Goal: Check status: Check status

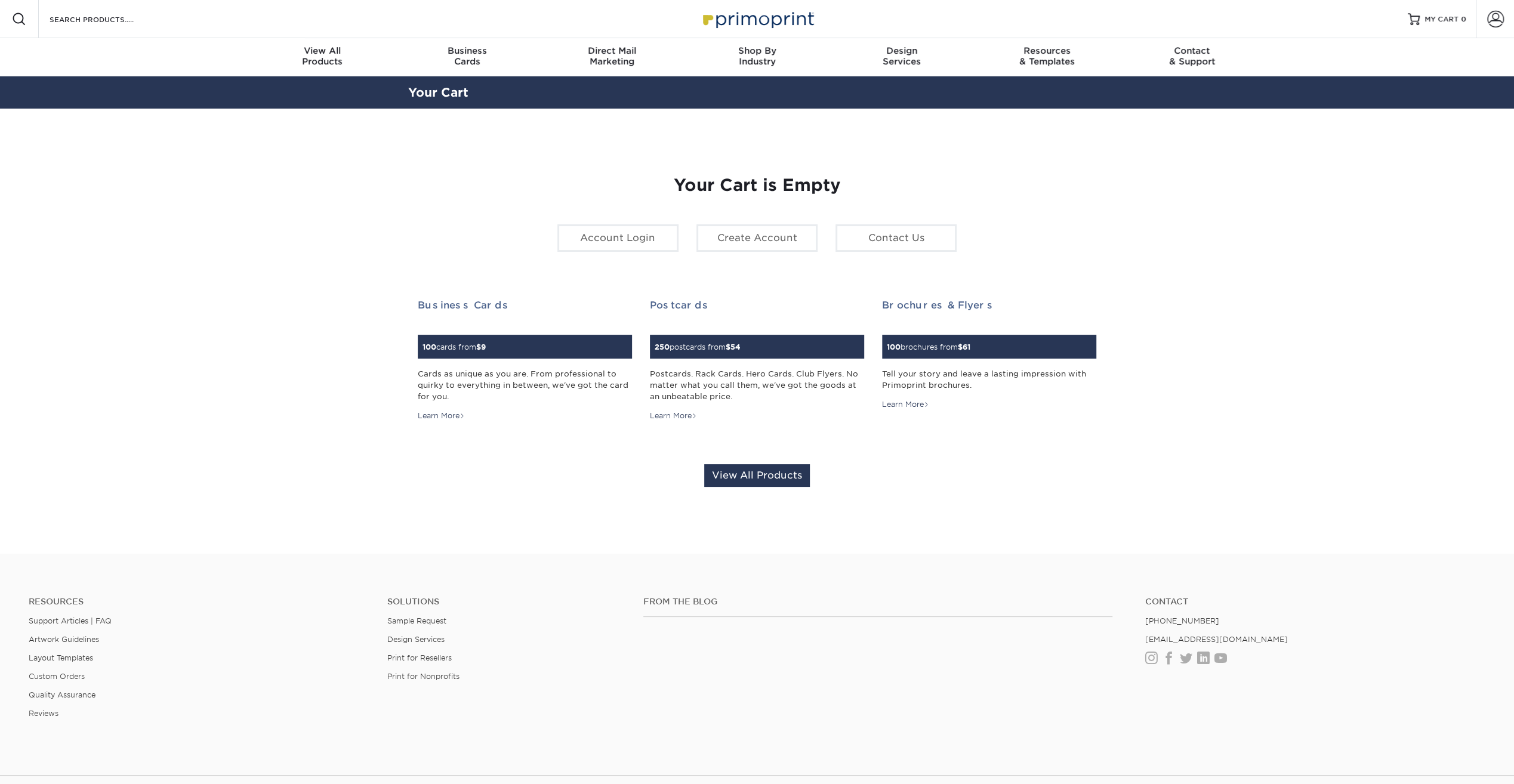
click at [1490, 24] on span at bounding box center [1495, 19] width 16 height 16
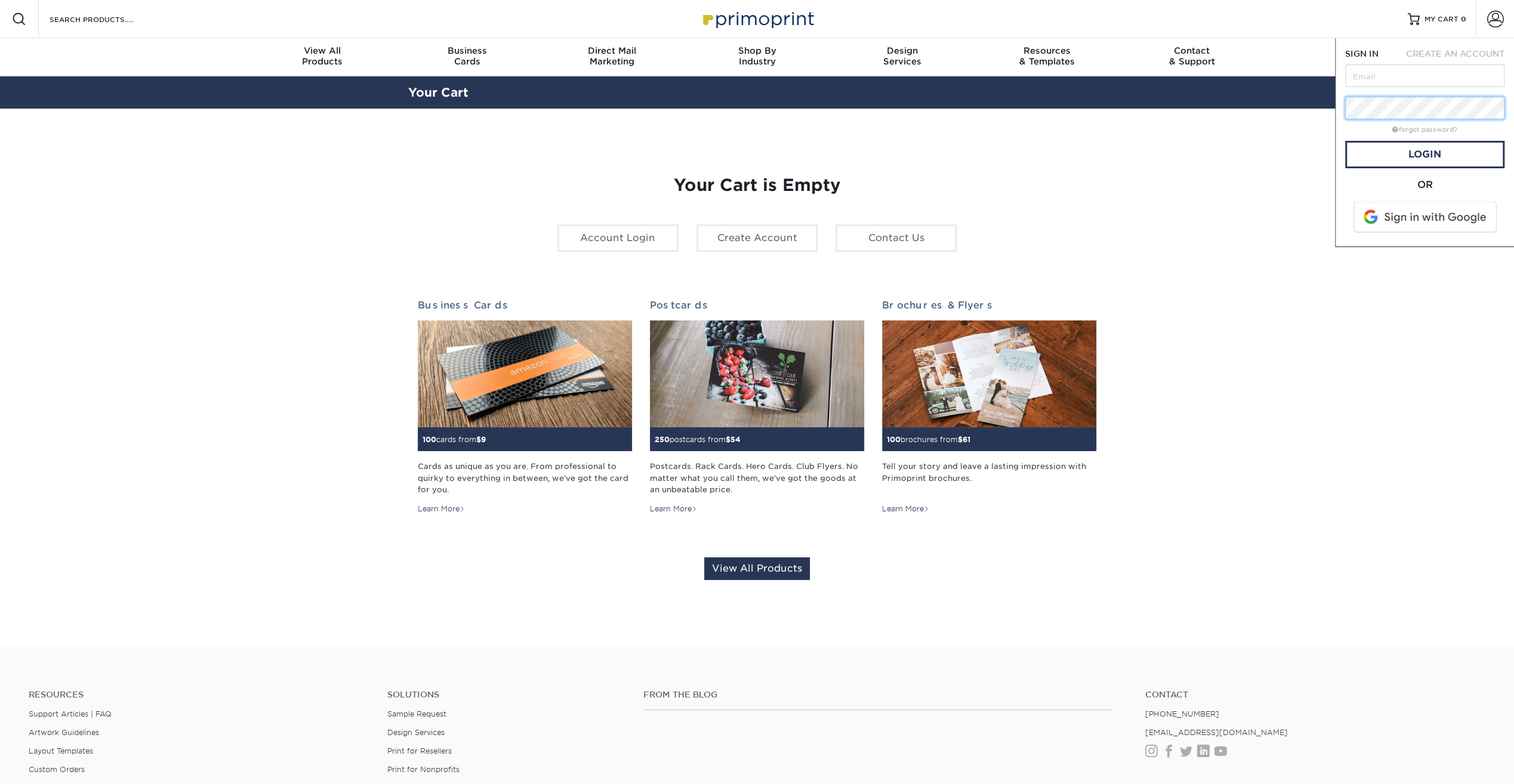
type input "[PERSON_NAME][EMAIL_ADDRESS][DOMAIN_NAME]"
click at [1392, 153] on link "Login" at bounding box center [1425, 155] width 160 height 27
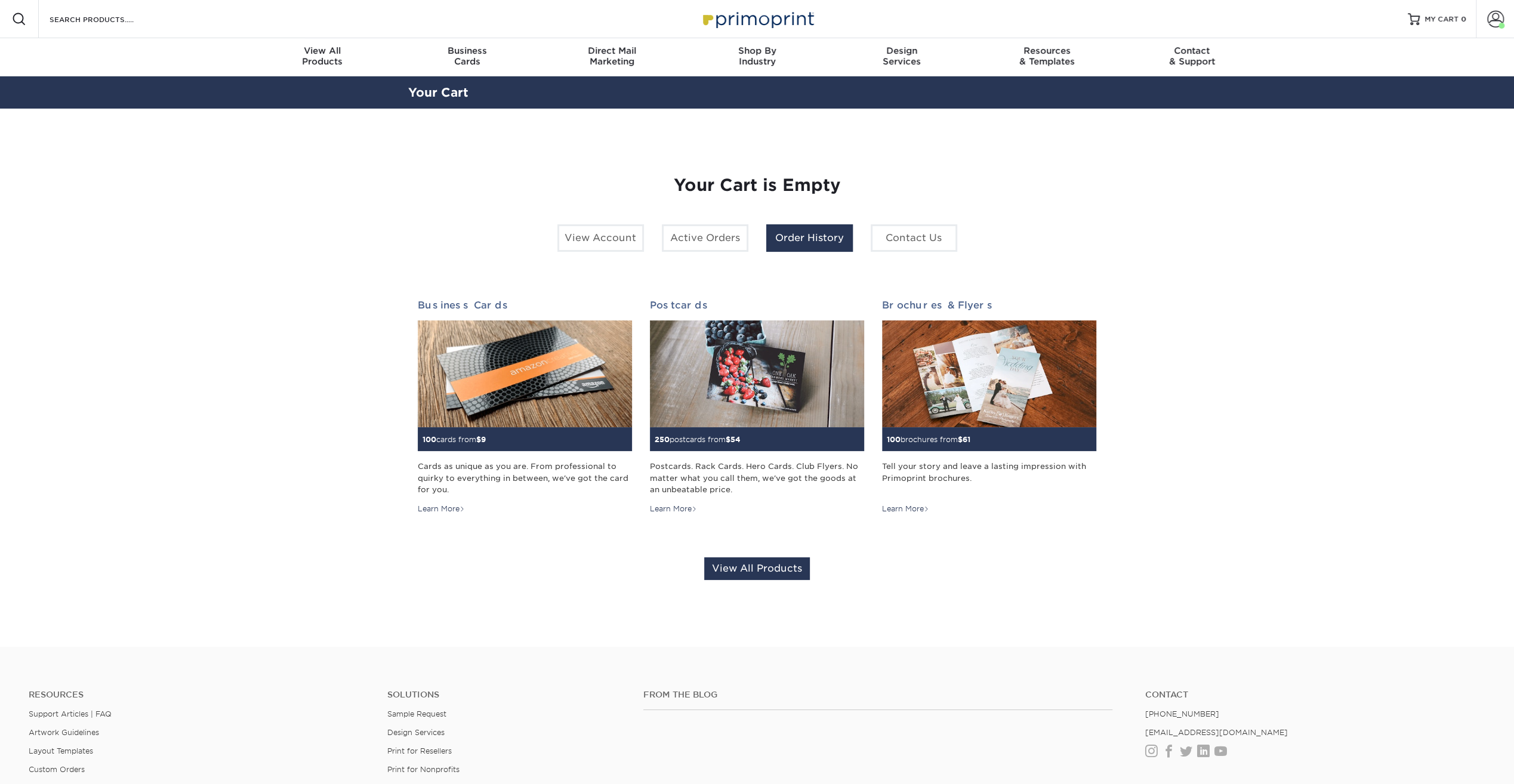
click at [805, 228] on link "Order History" at bounding box center [809, 238] width 87 height 27
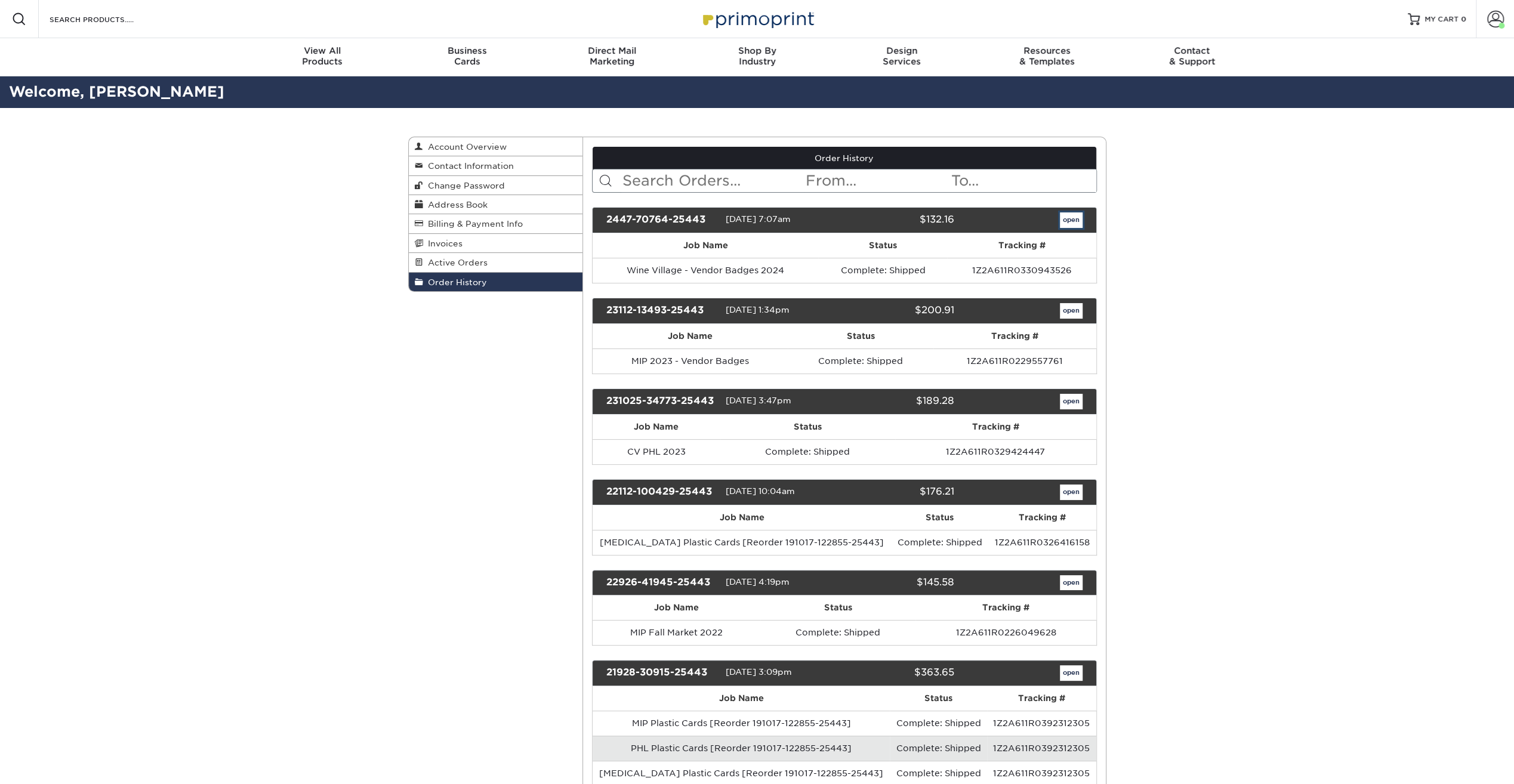
click at [1062, 223] on link "open" at bounding box center [1071, 221] width 23 height 16
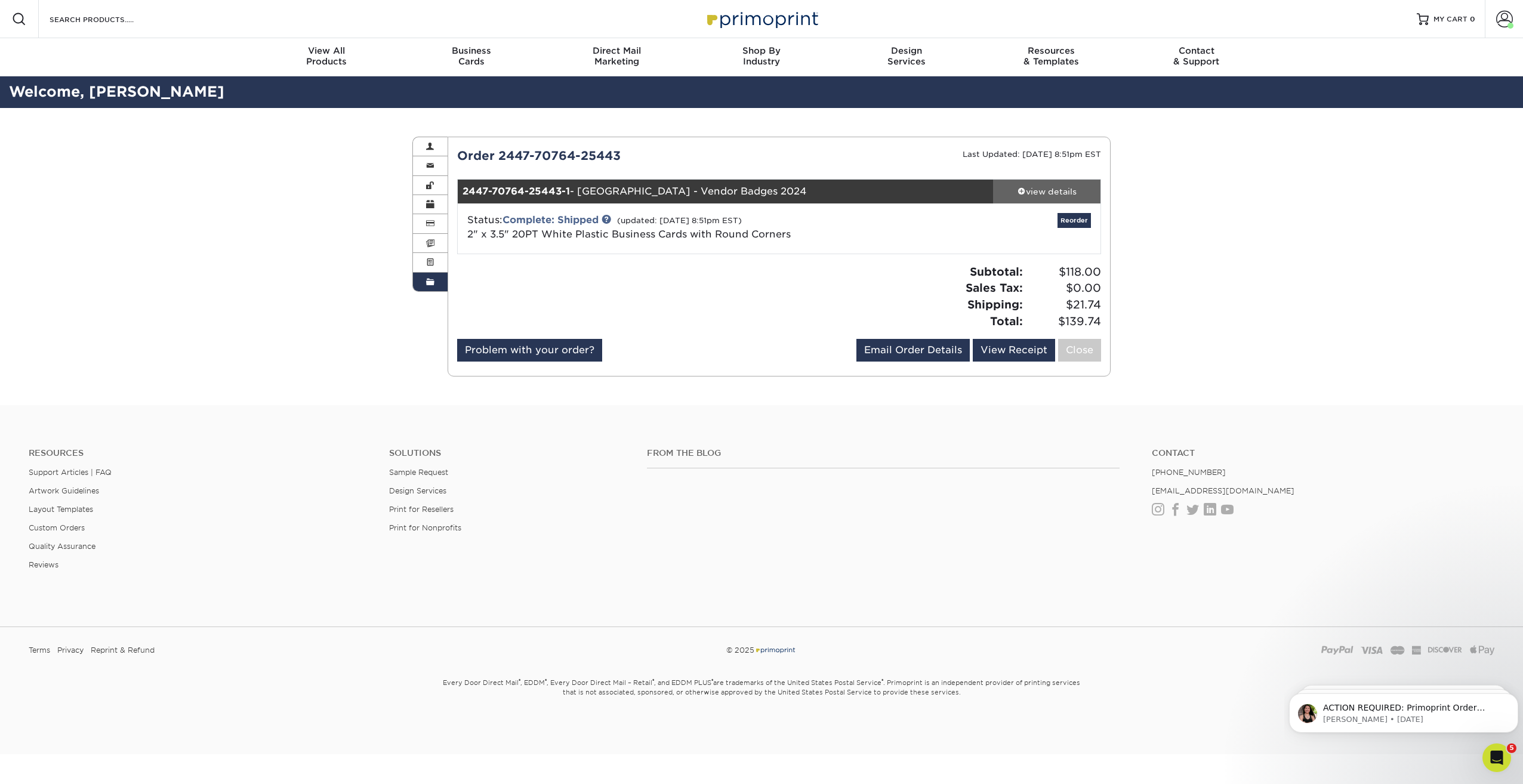
click at [1073, 186] on div "view details" at bounding box center [1047, 191] width 107 height 12
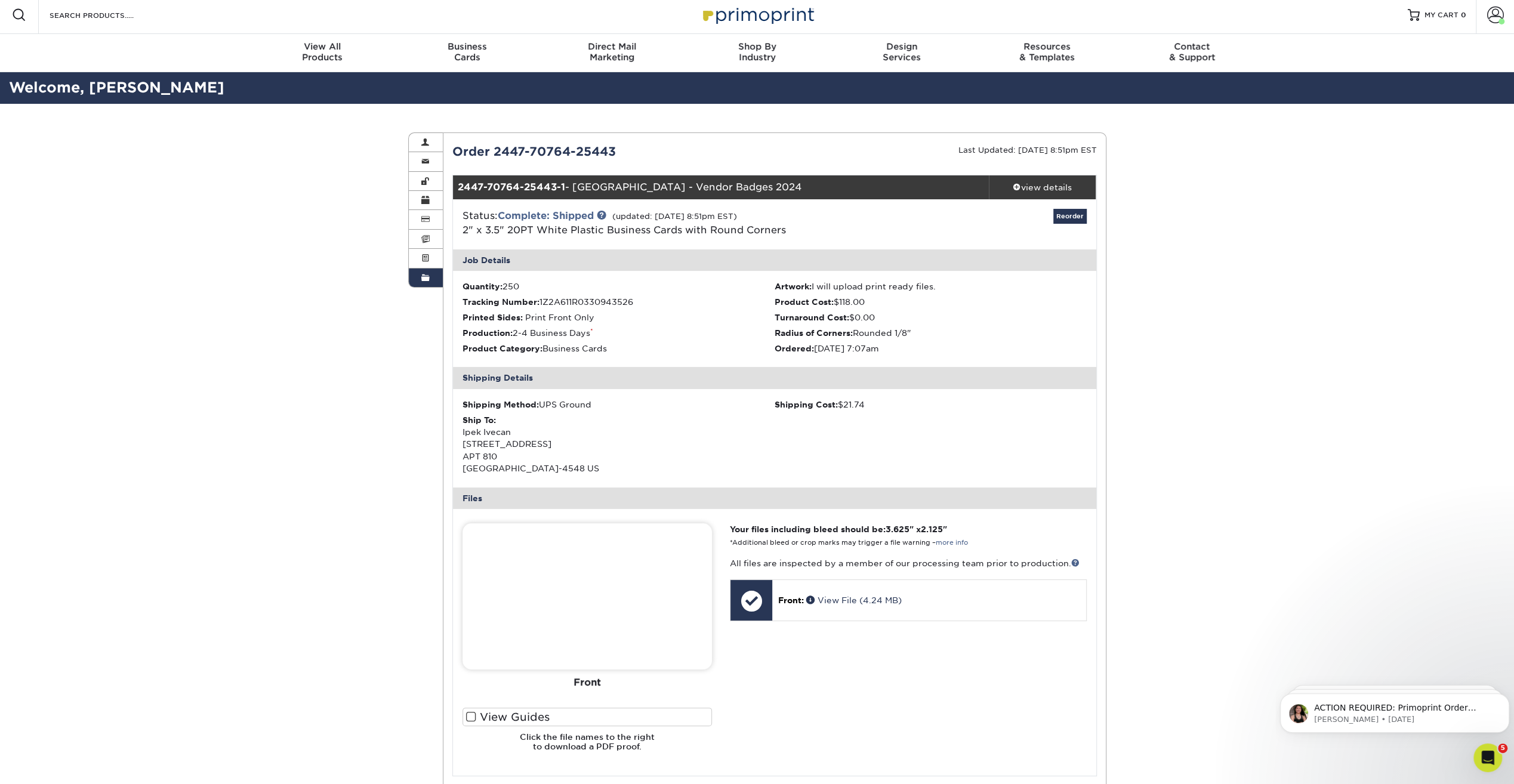
scroll to position [193, 0]
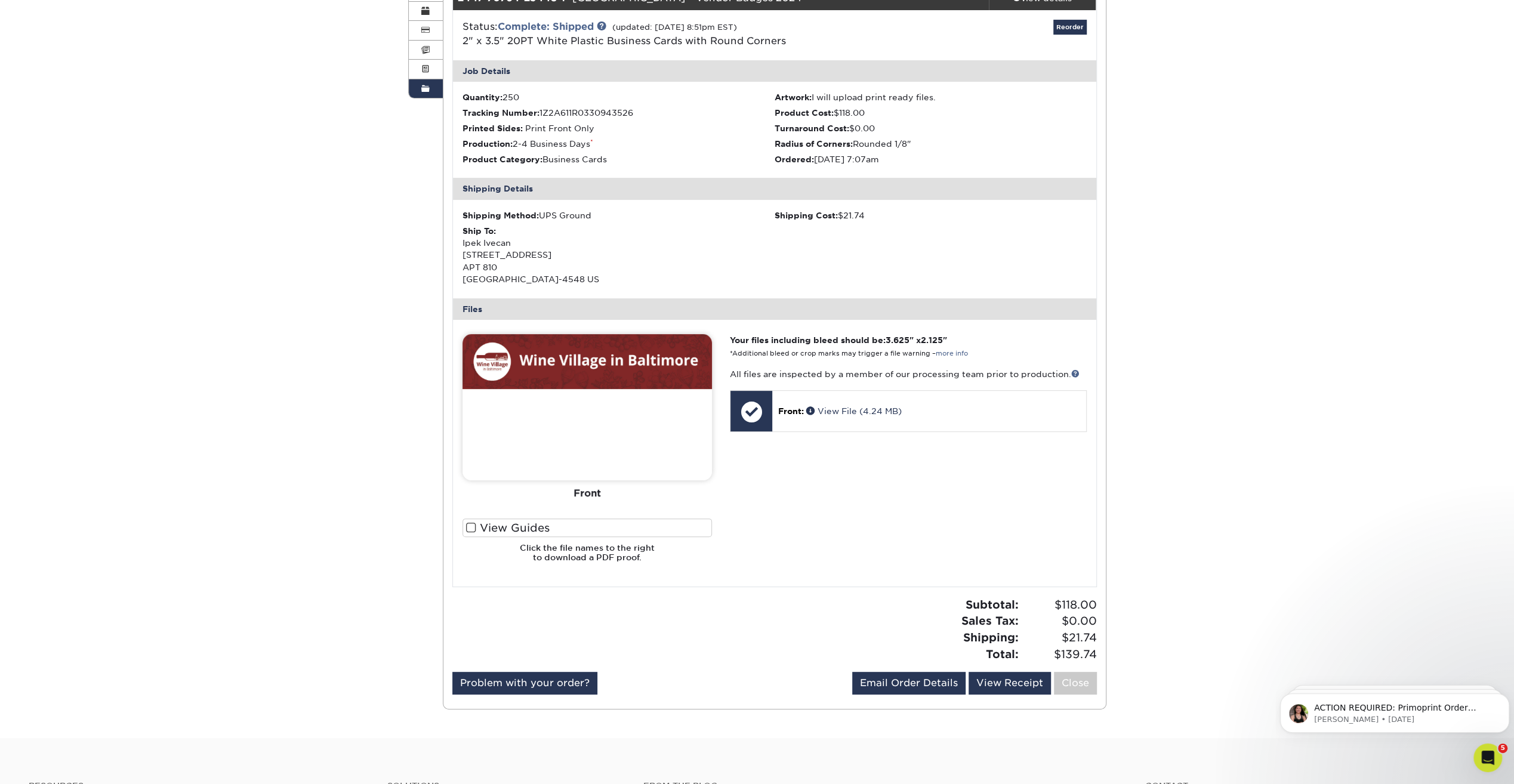
click at [175, 170] on div "Order History Account Overview Contact Information Change Password Address Book…" at bounding box center [757, 326] width 1514 height 823
click at [230, 149] on div "Order History Account Overview Contact Information Change Password Address Book…" at bounding box center [757, 326] width 1514 height 823
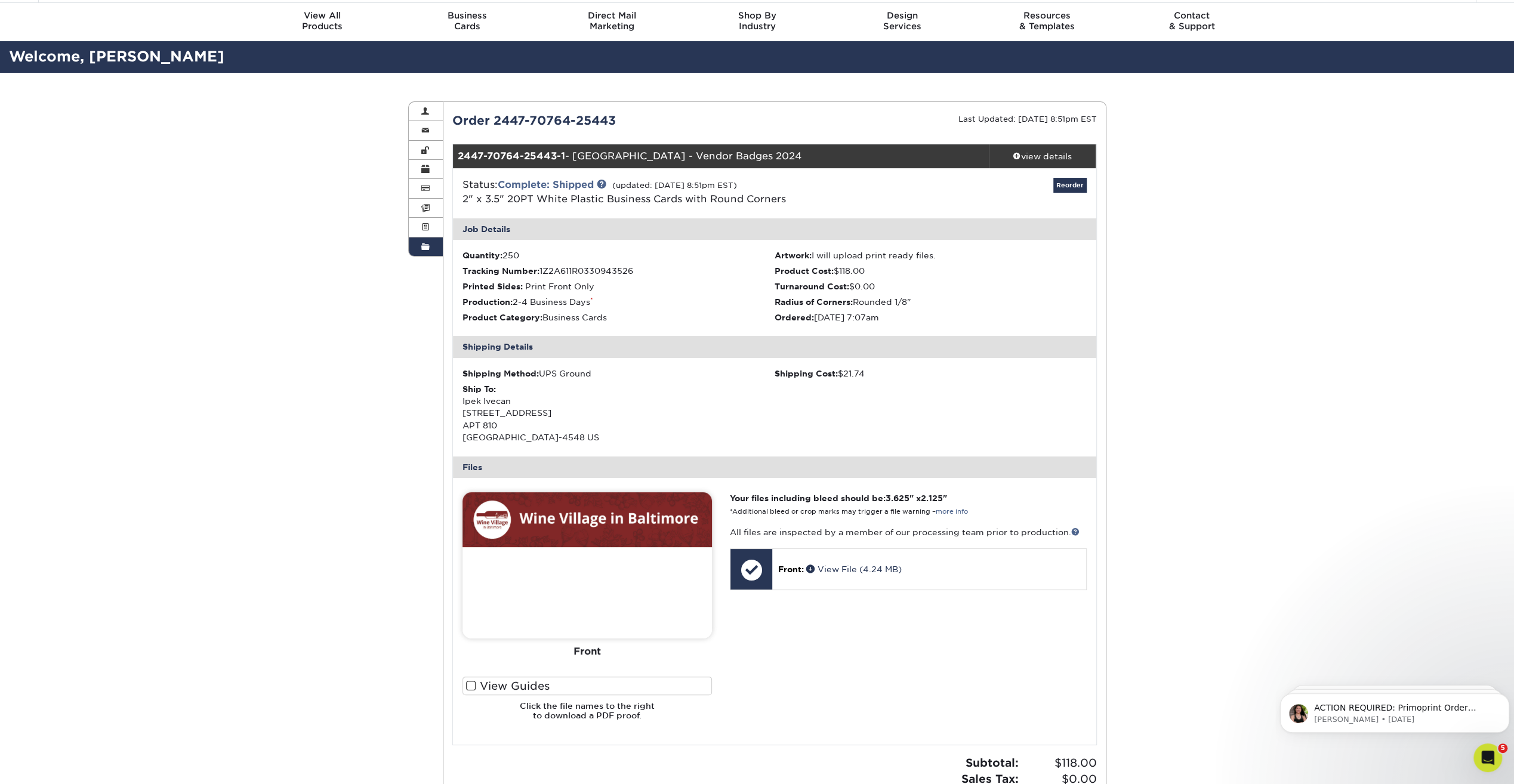
scroll to position [14, 0]
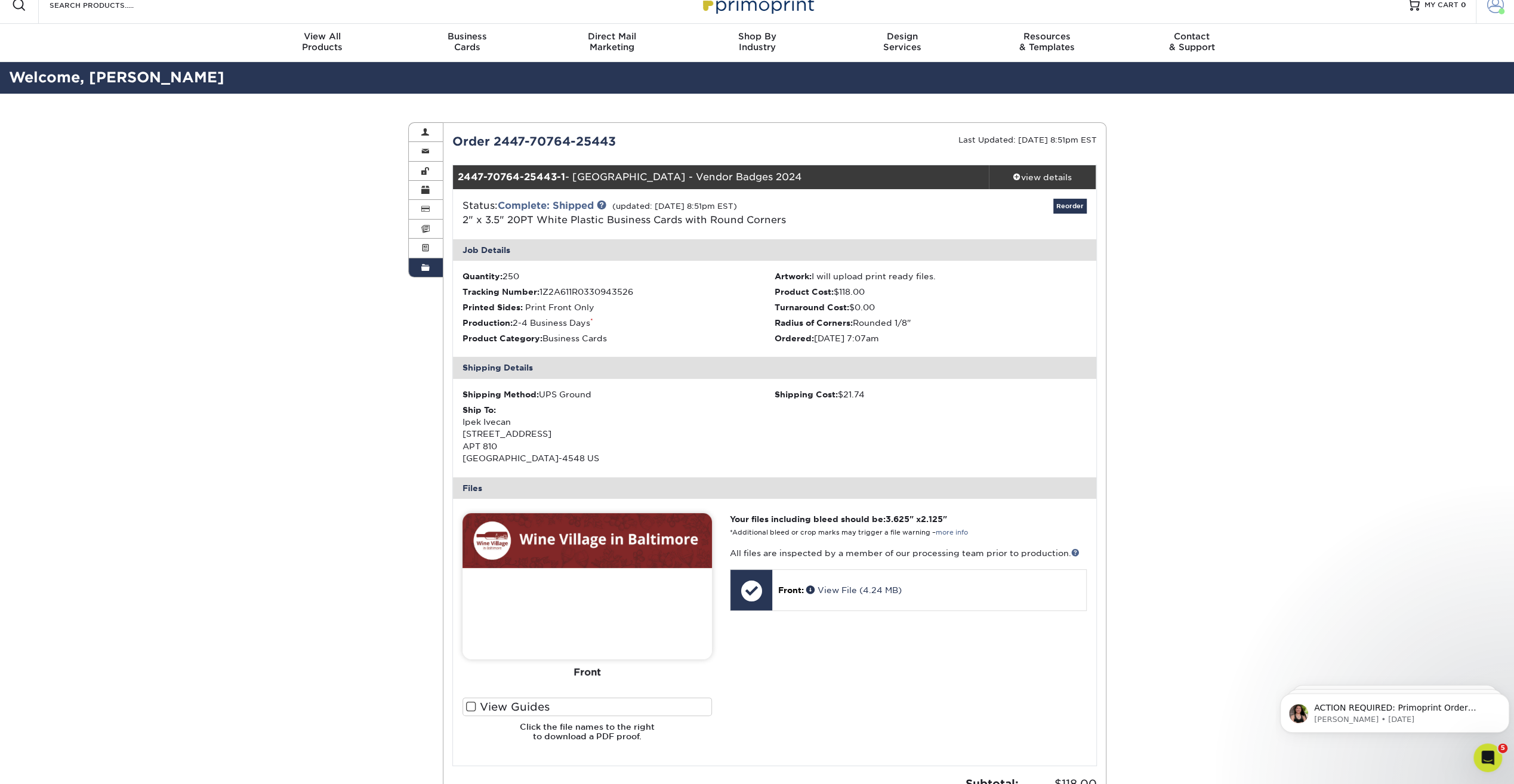
click at [1491, 11] on span at bounding box center [1495, 4] width 16 height 16
click at [1427, 77] on link "Account Dashboard" at bounding box center [1424, 84] width 150 height 16
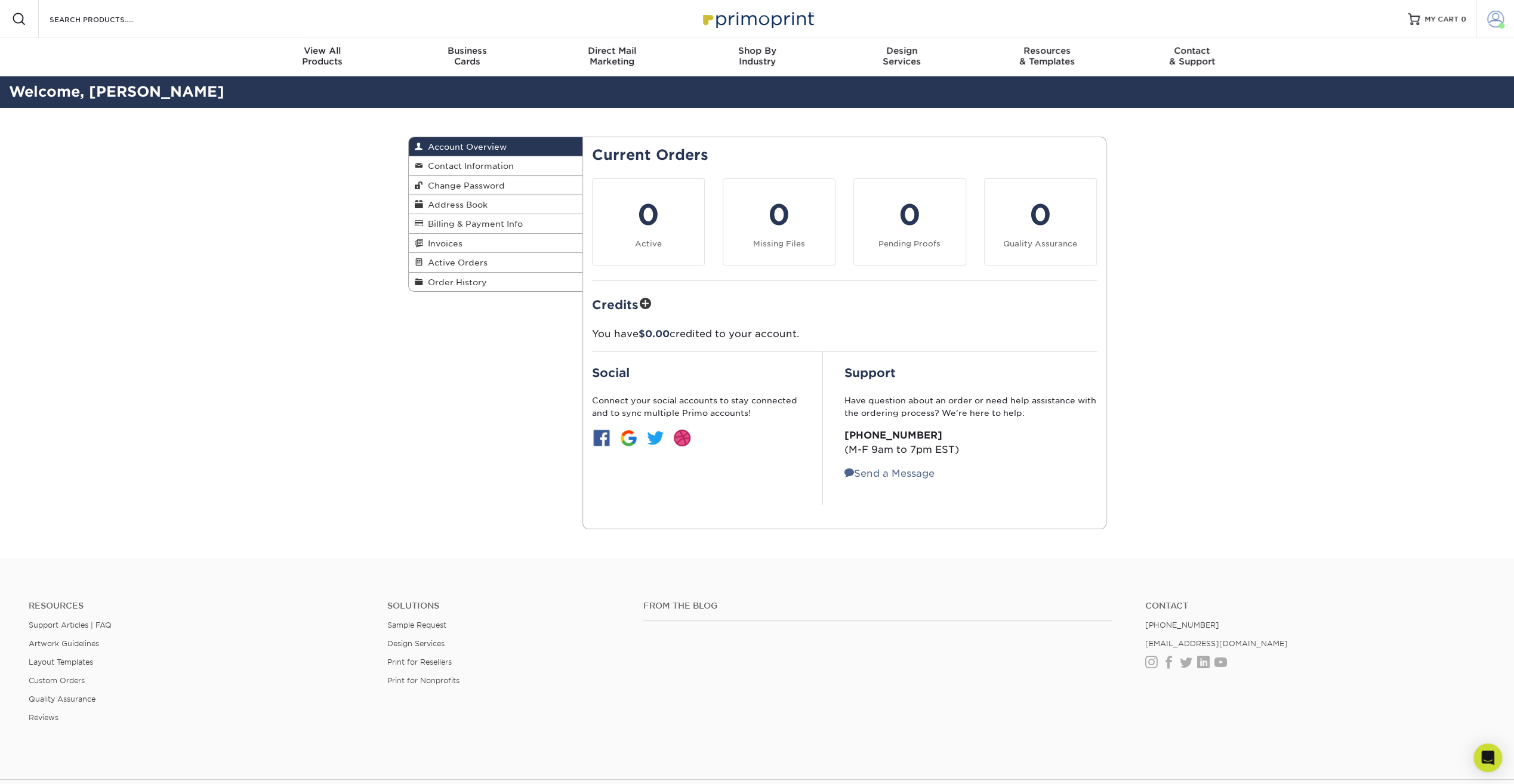
click at [1478, 8] on link "Account" at bounding box center [1495, 19] width 38 height 38
click at [1379, 107] on link "Active Orders" at bounding box center [1424, 115] width 150 height 16
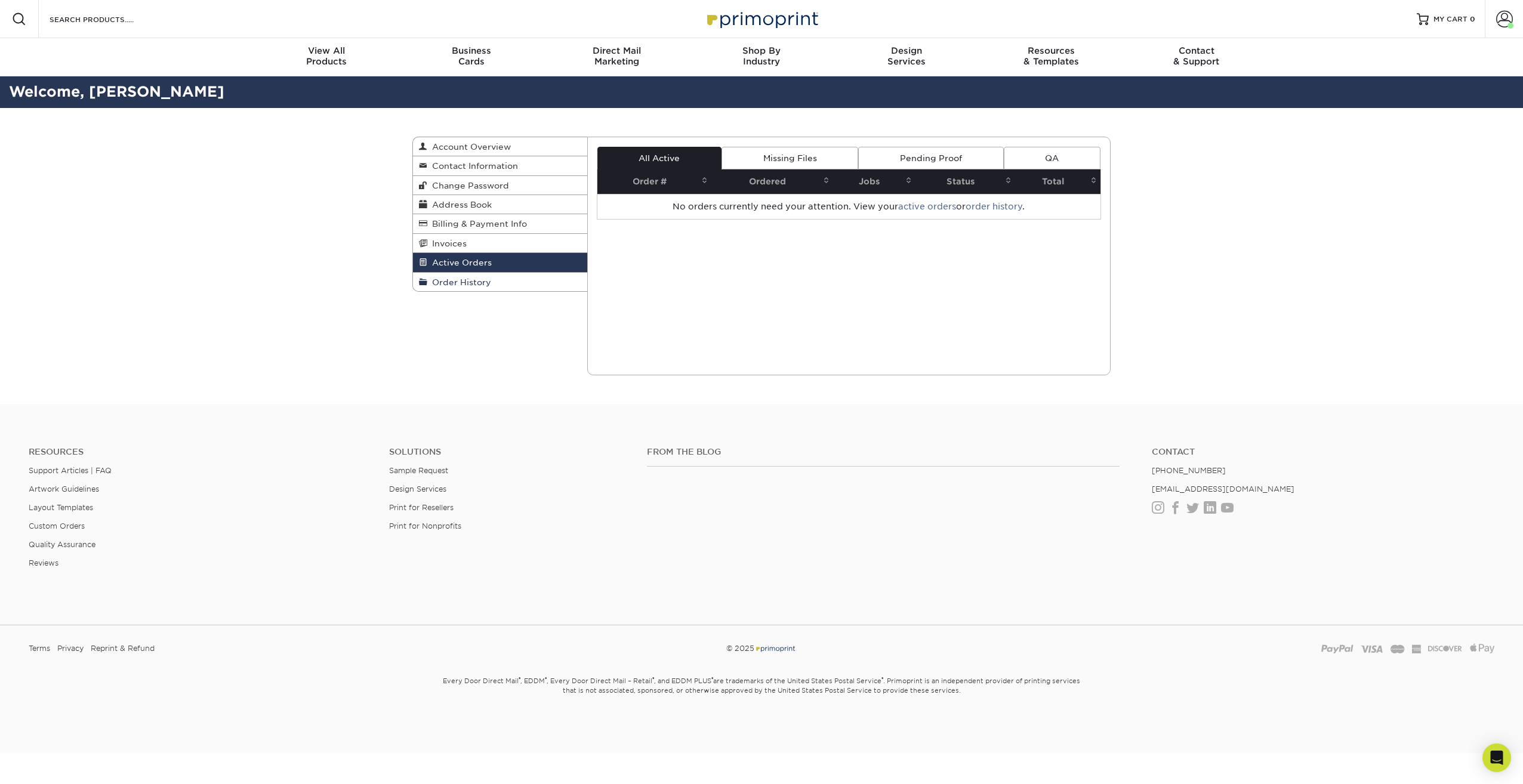
click at [462, 278] on span "Order History" at bounding box center [459, 282] width 64 height 9
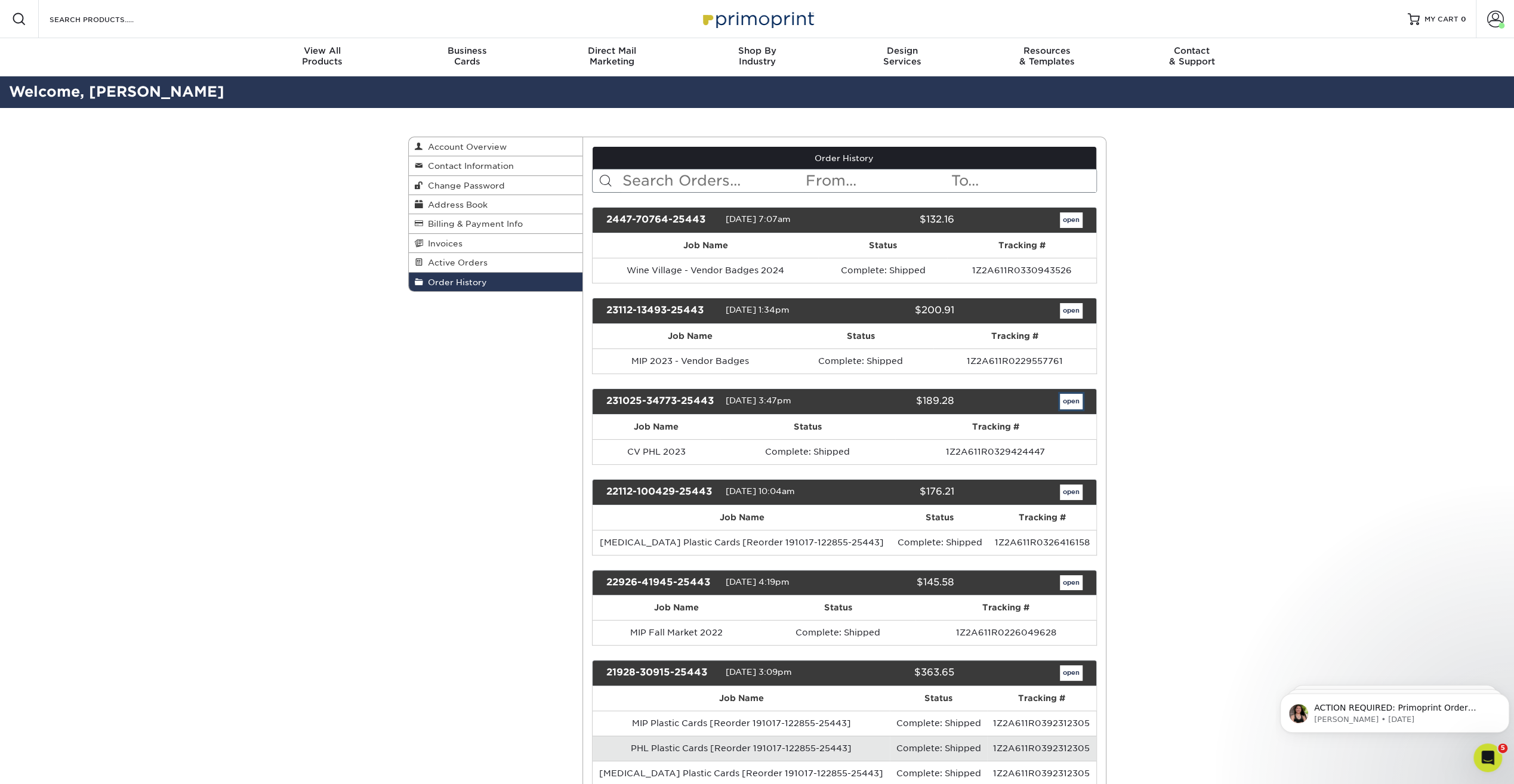
click at [1078, 397] on link "open" at bounding box center [1071, 402] width 23 height 16
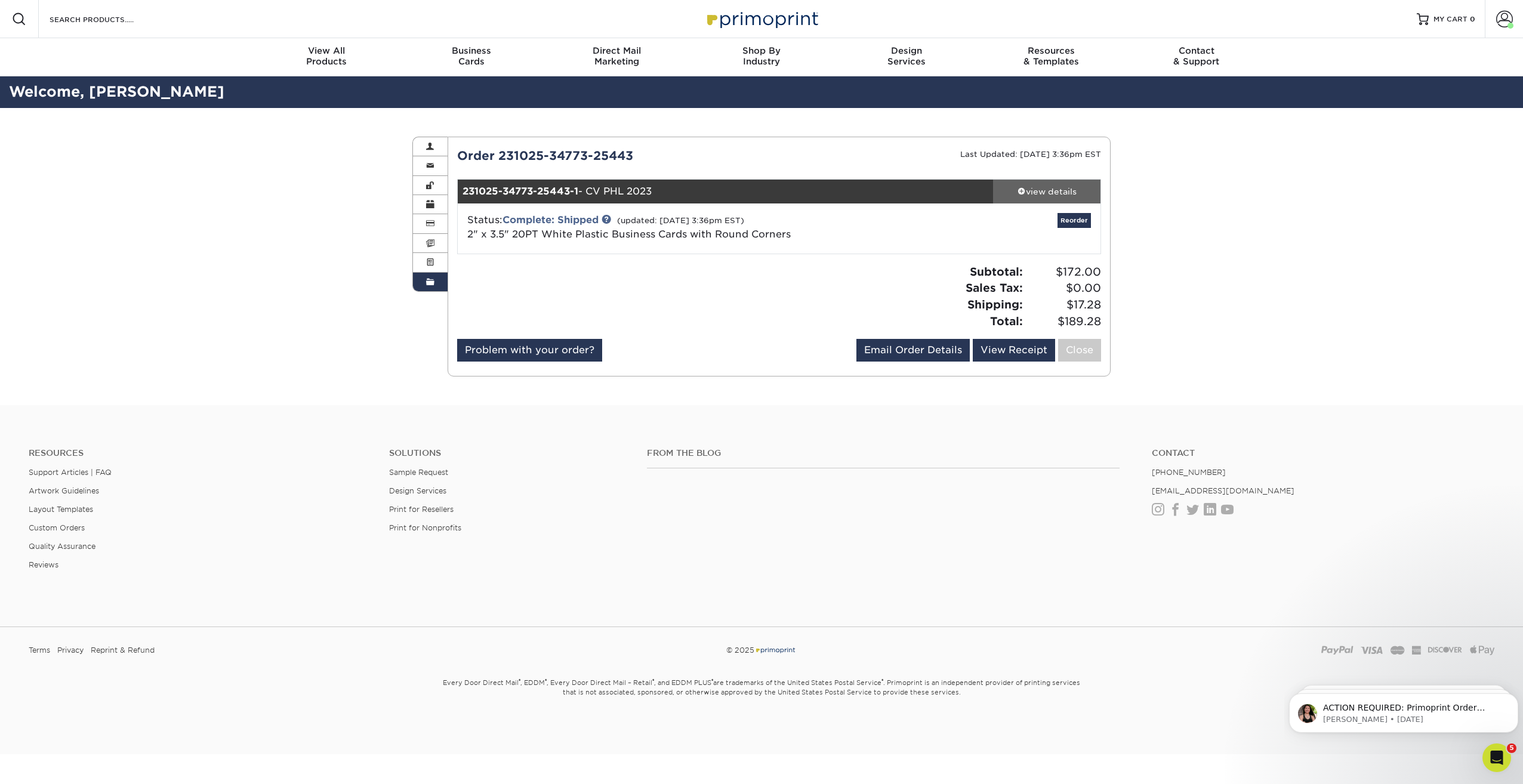
click at [1047, 193] on div "view details" at bounding box center [1047, 191] width 107 height 12
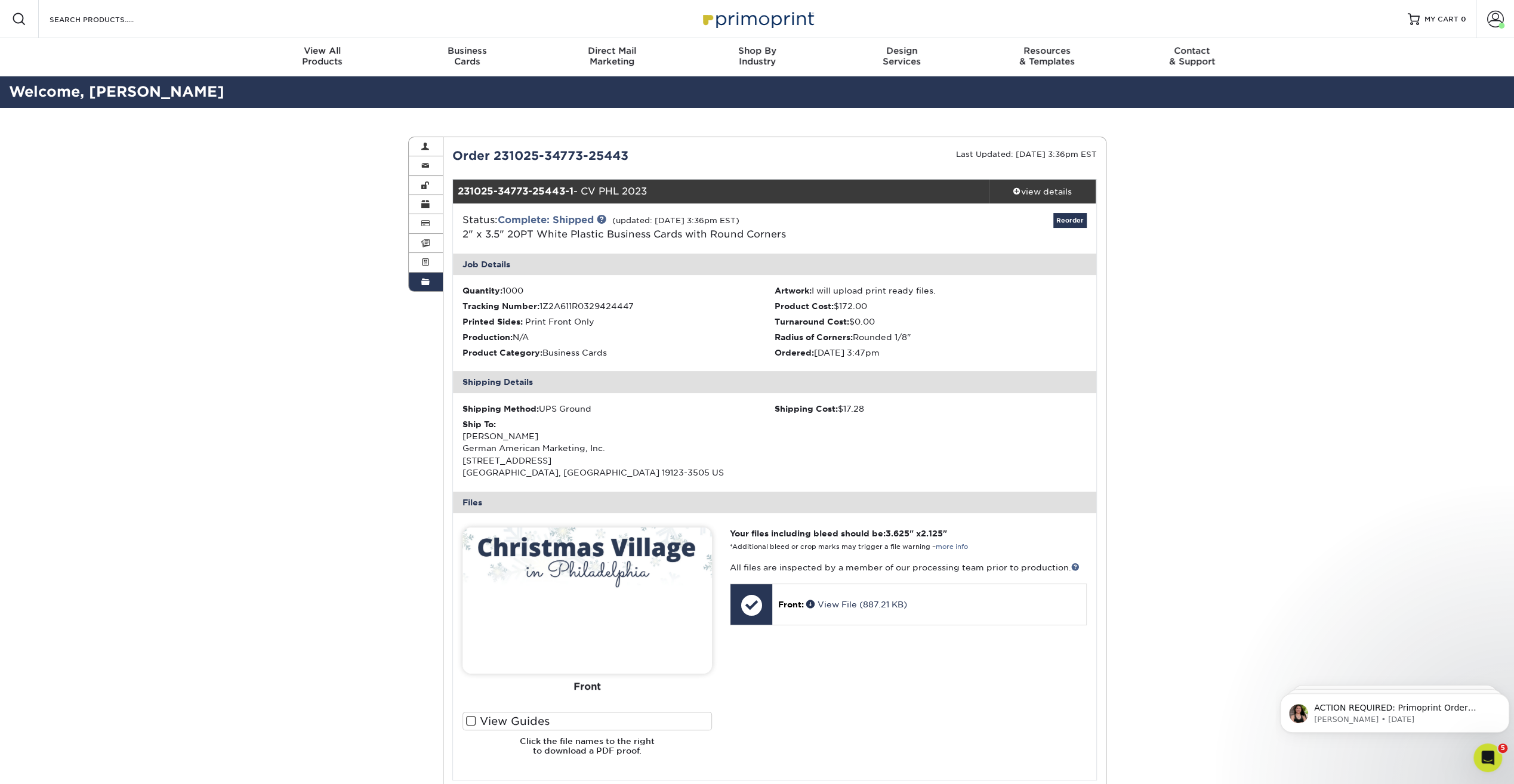
click at [423, 286] on span at bounding box center [425, 282] width 9 height 9
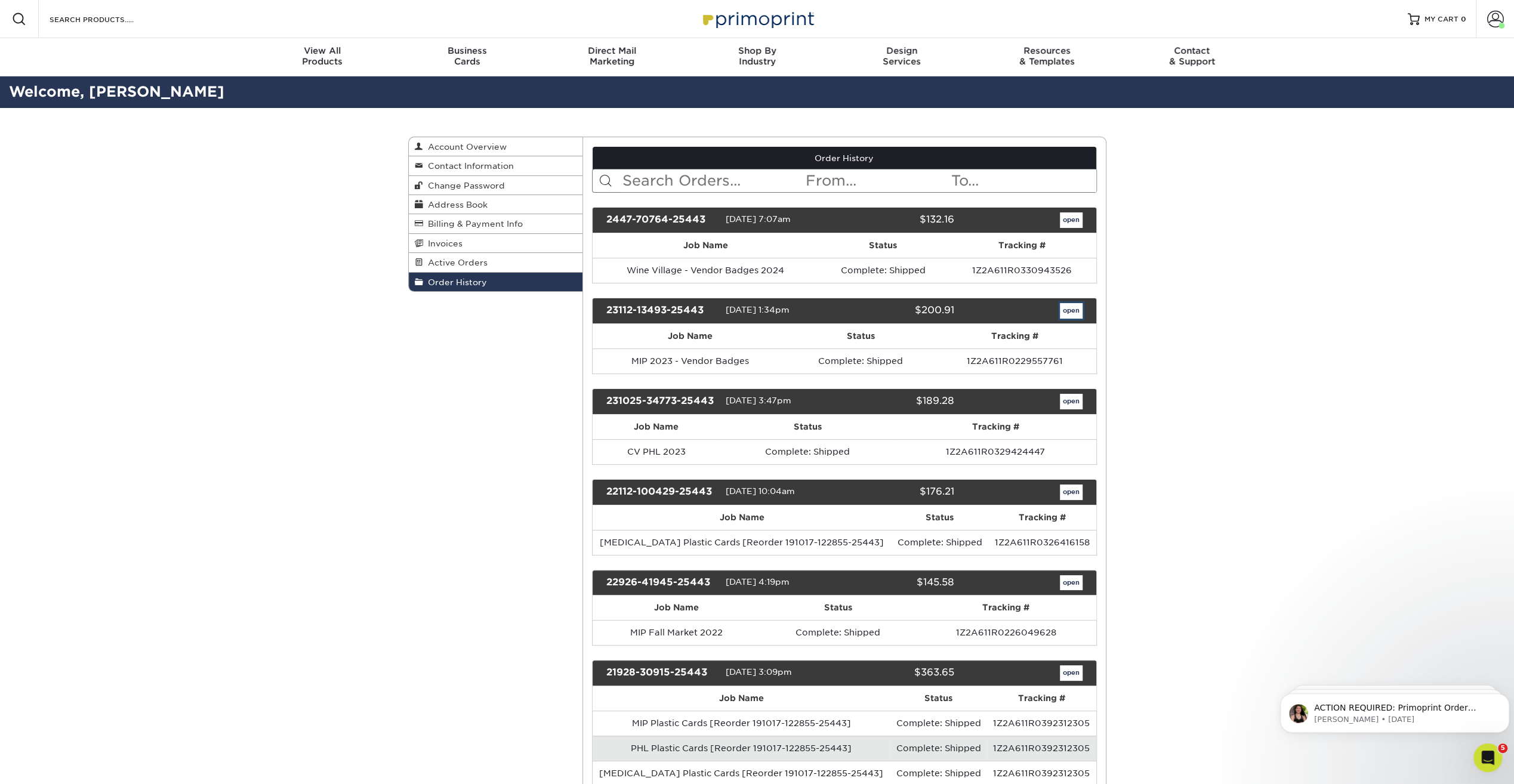
click at [1062, 310] on link "open" at bounding box center [1071, 311] width 23 height 16
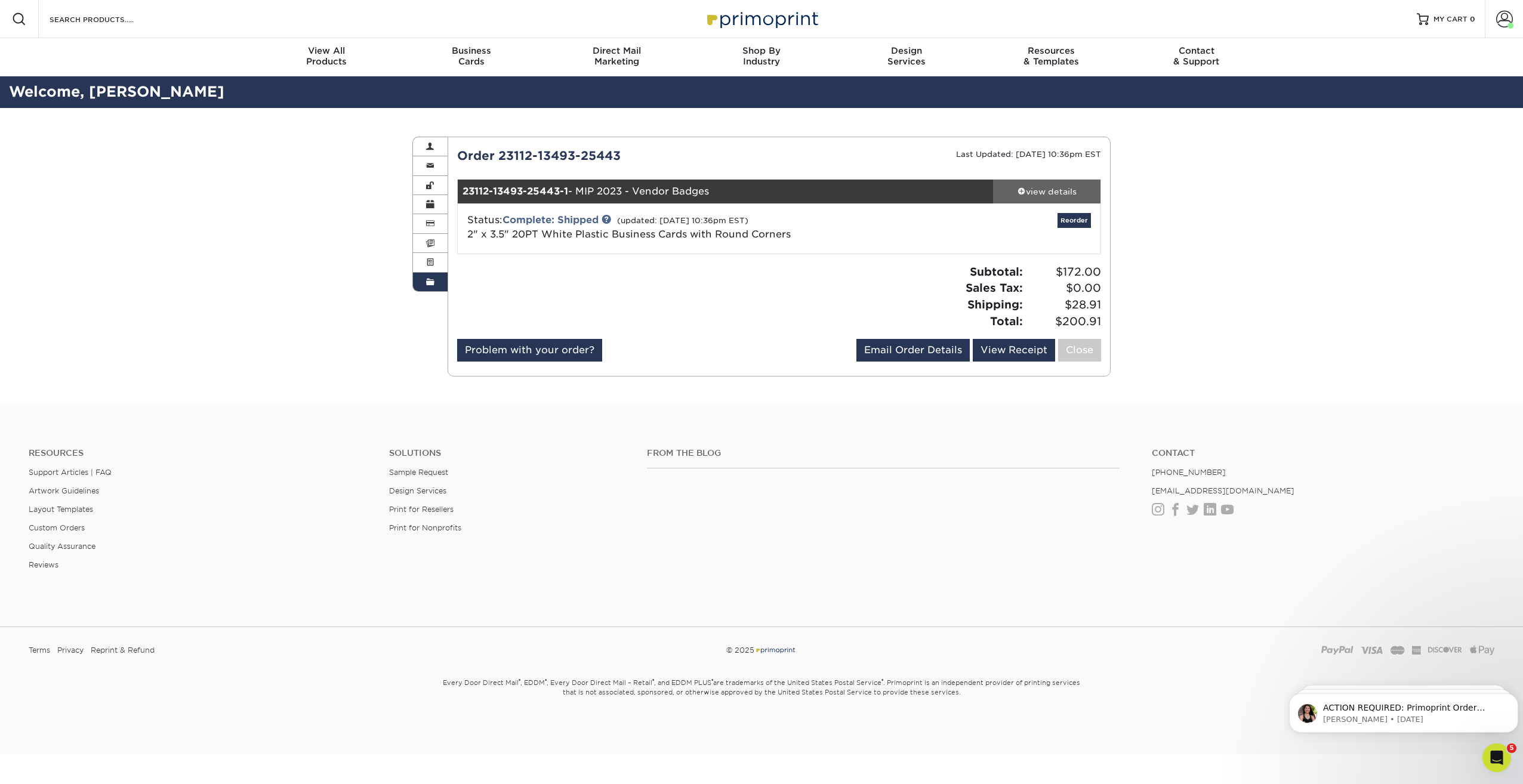
click at [1058, 195] on div "view details" at bounding box center [1047, 191] width 107 height 12
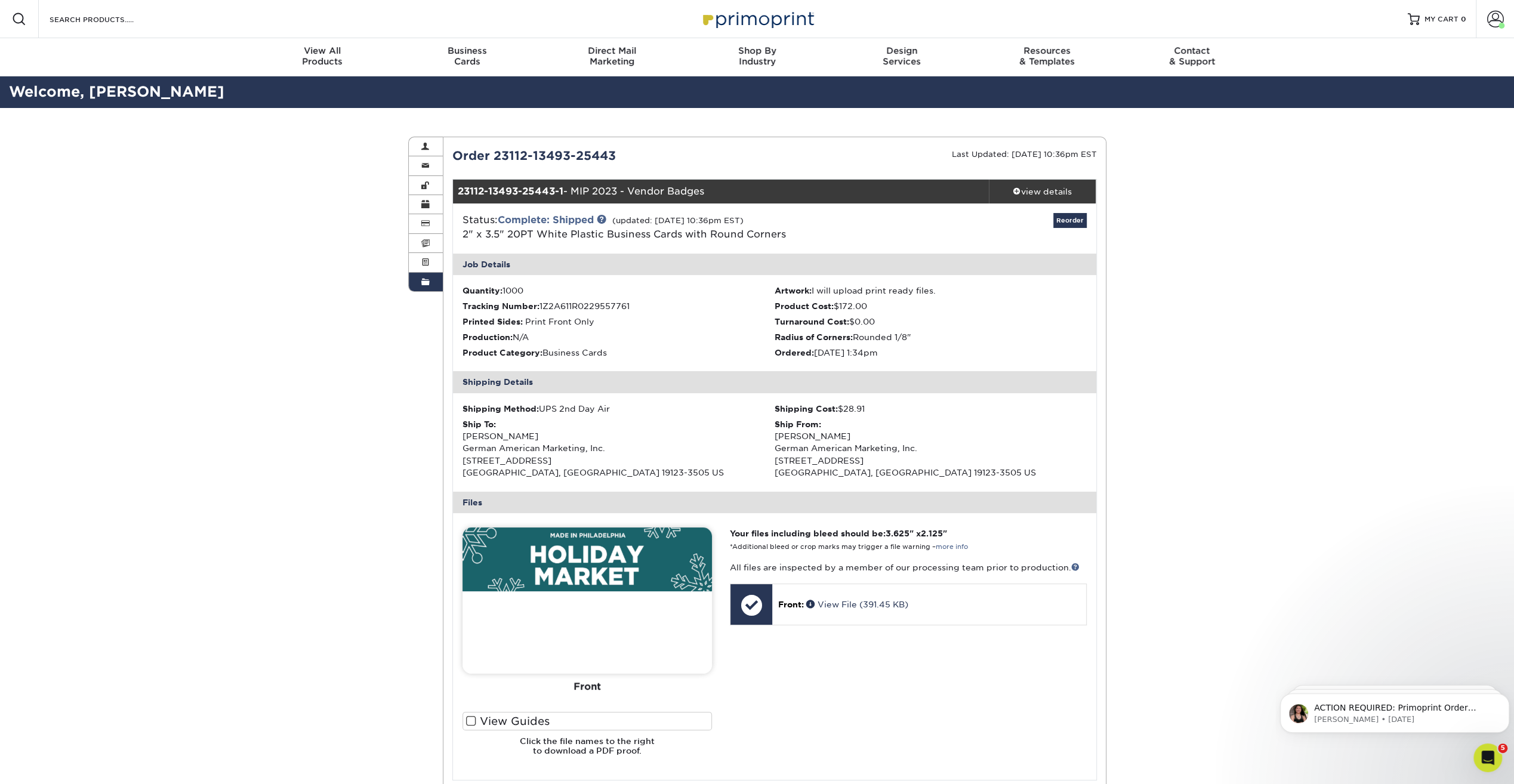
click at [421, 278] on span at bounding box center [425, 282] width 9 height 9
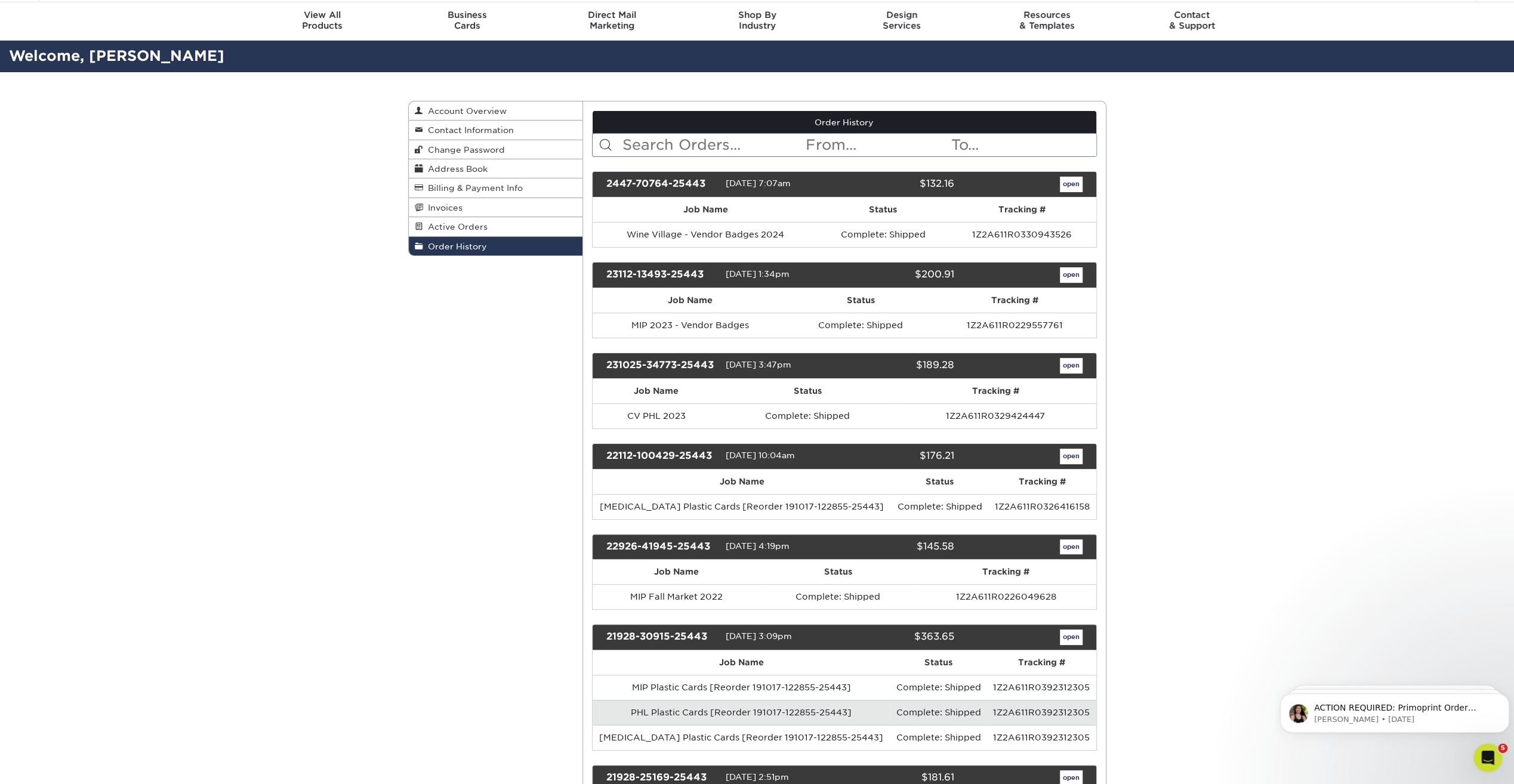
scroll to position [59, 0]
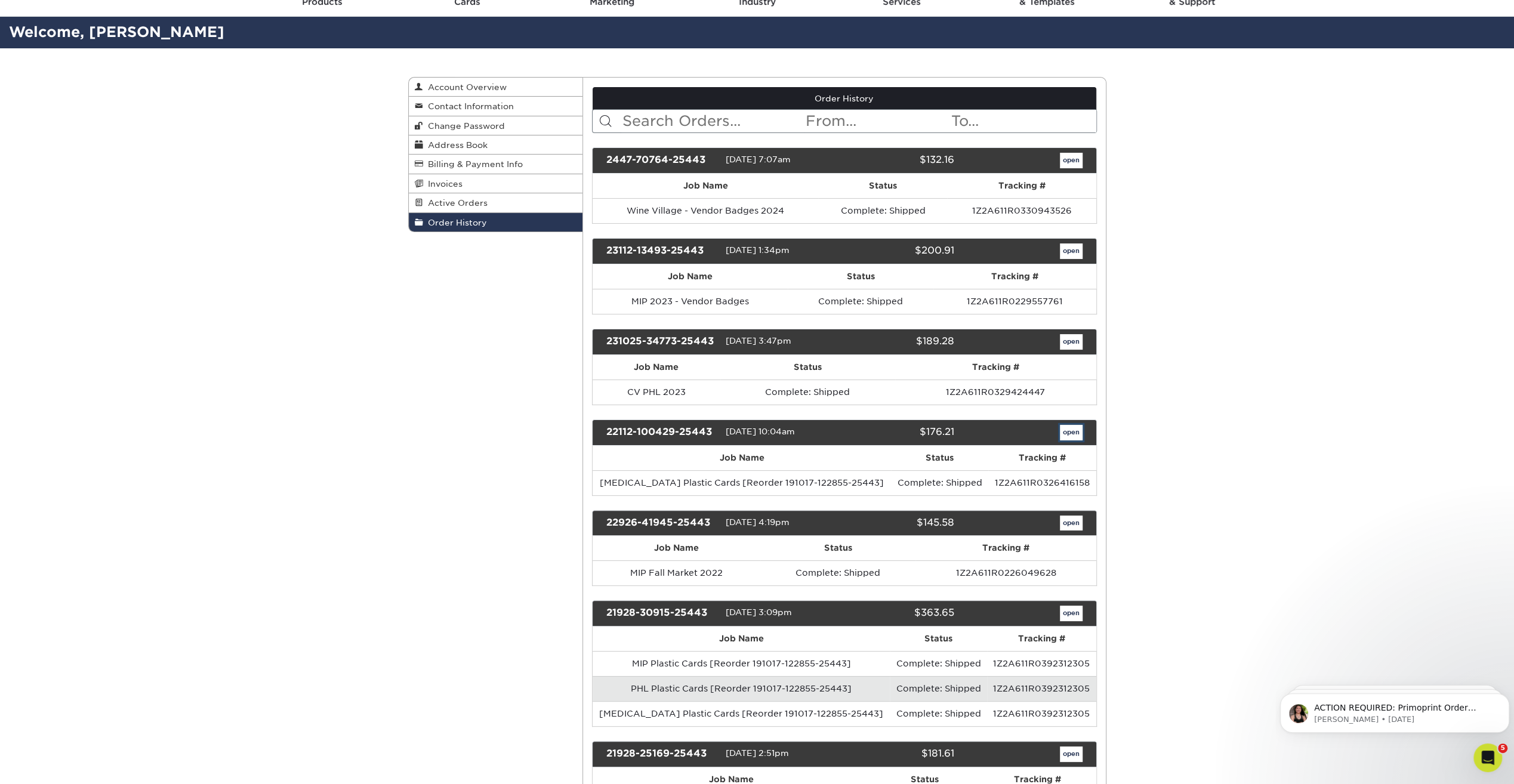
click at [1074, 431] on link "open" at bounding box center [1071, 432] width 23 height 16
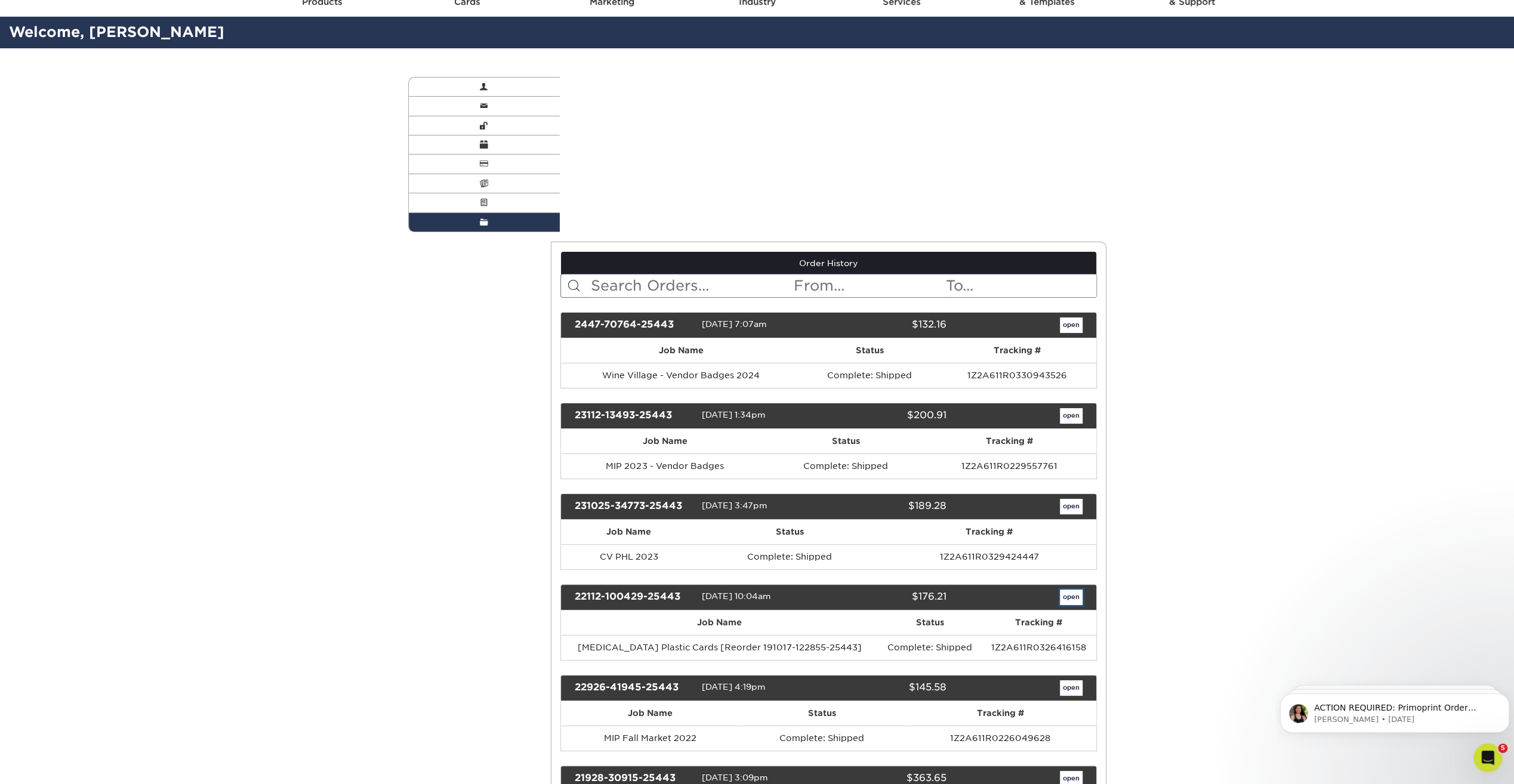
scroll to position [0, 0]
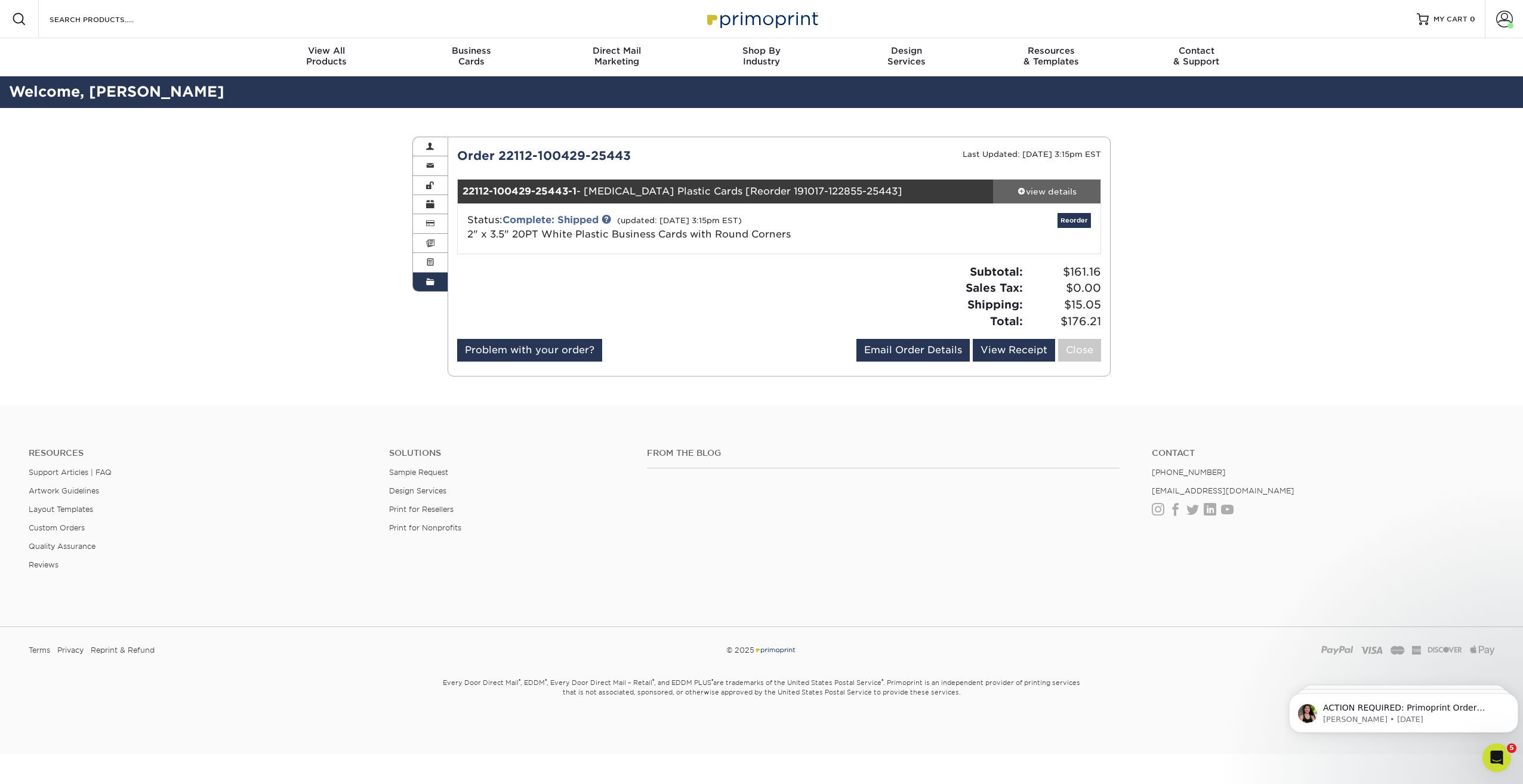
click at [1069, 189] on div "view details" at bounding box center [1047, 191] width 107 height 12
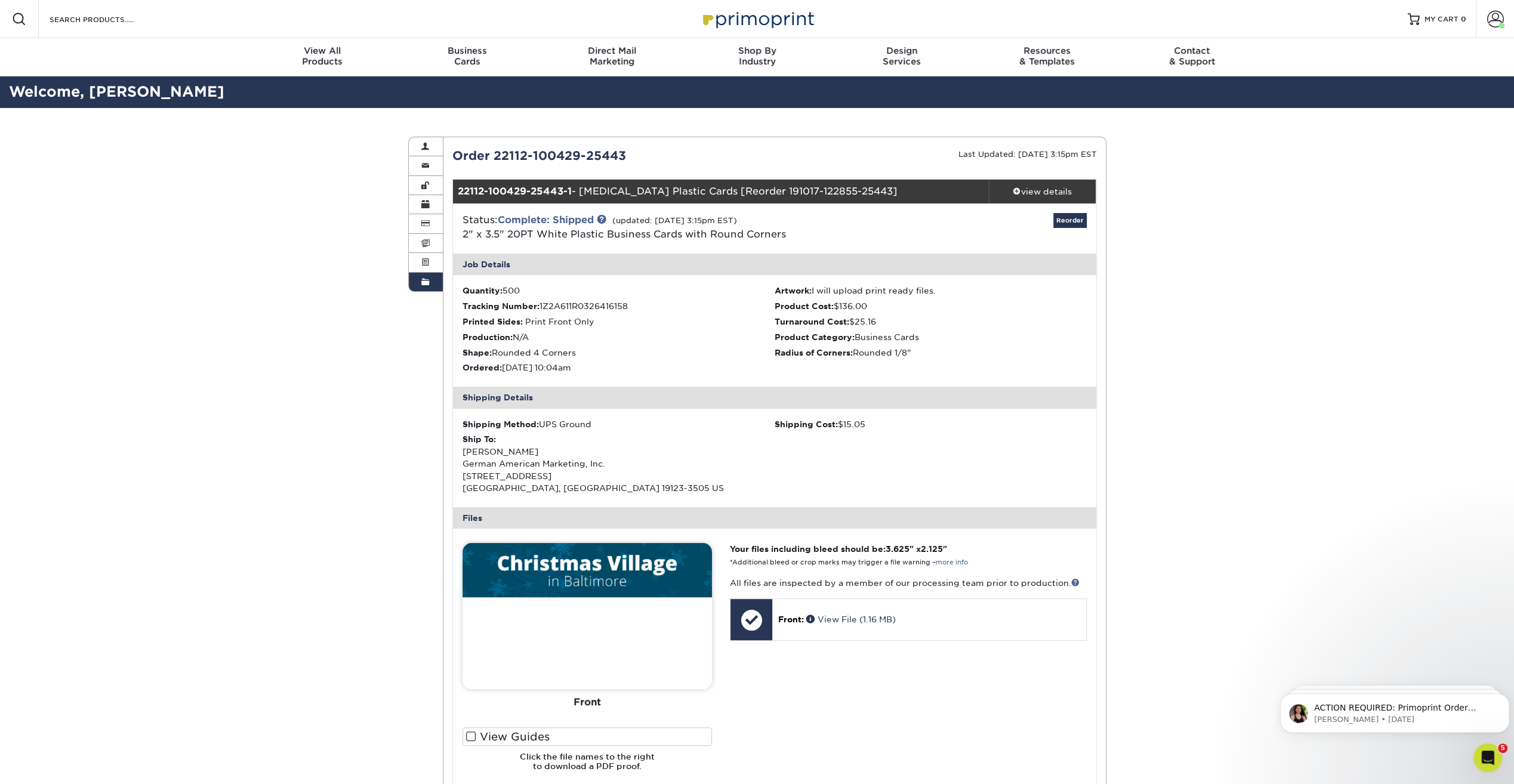
click at [421, 281] on link "Order History" at bounding box center [426, 282] width 34 height 19
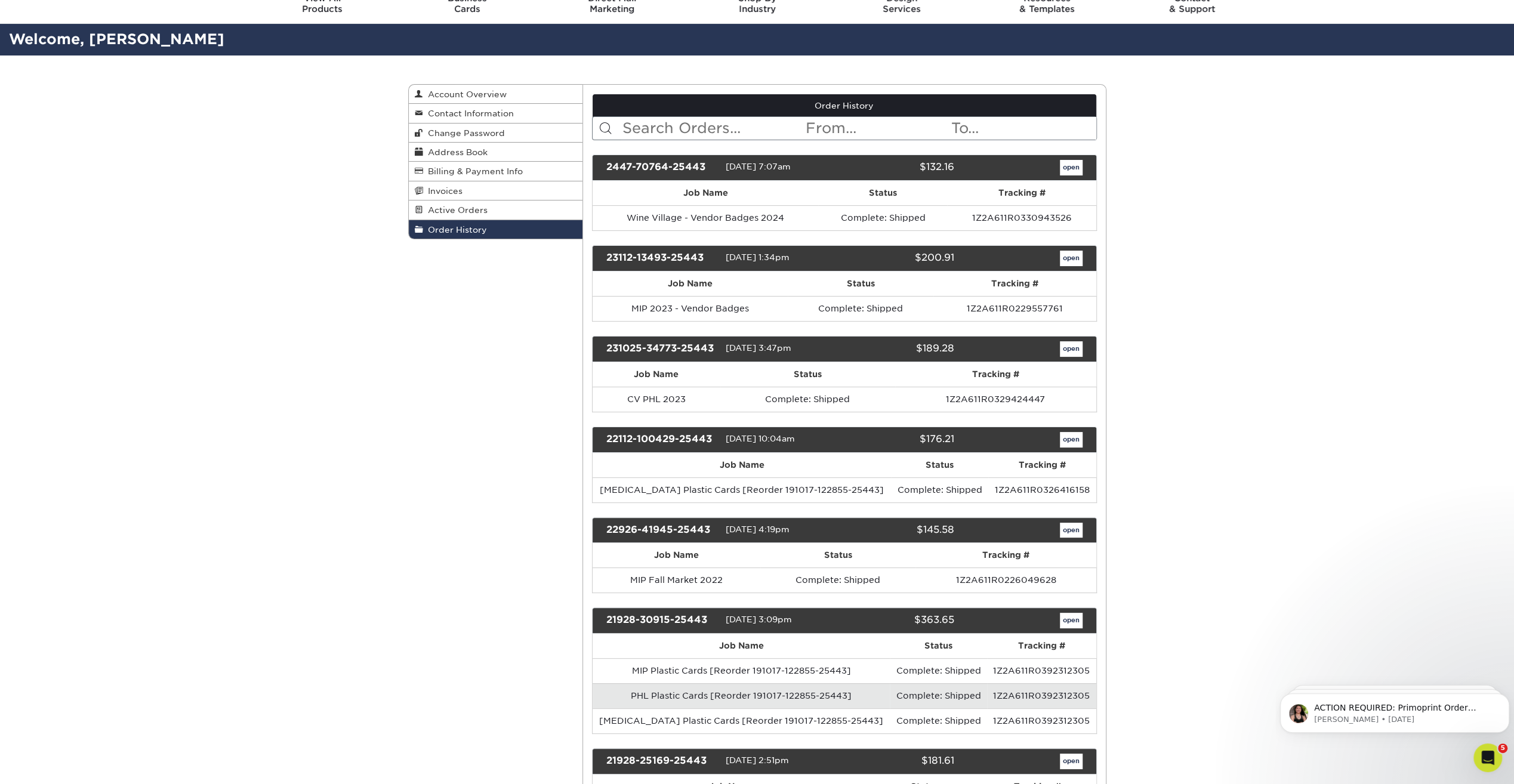
scroll to position [59, 0]
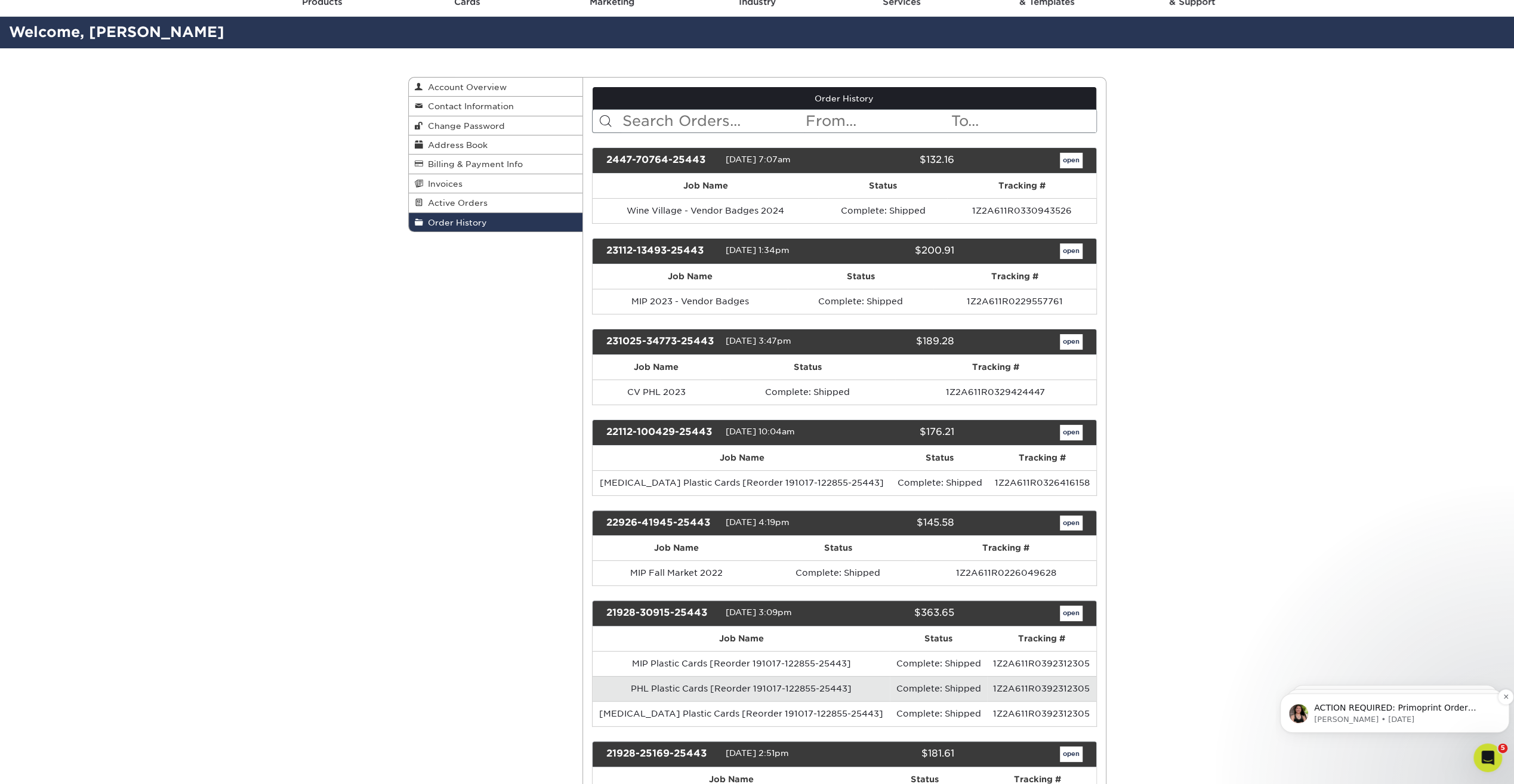
click at [1393, 725] on p "[PERSON_NAME] • [DATE]" at bounding box center [1404, 720] width 180 height 11
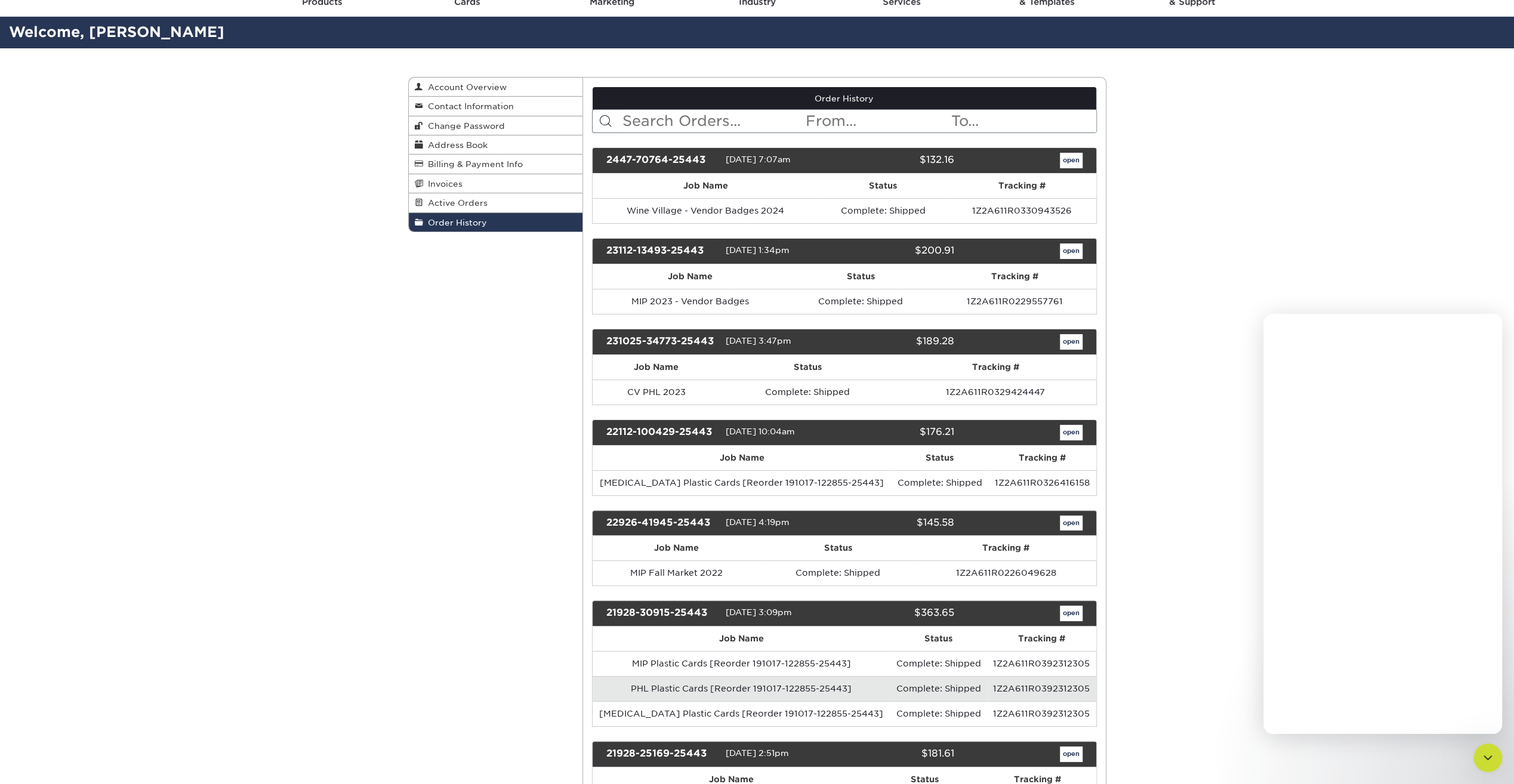
scroll to position [0, 0]
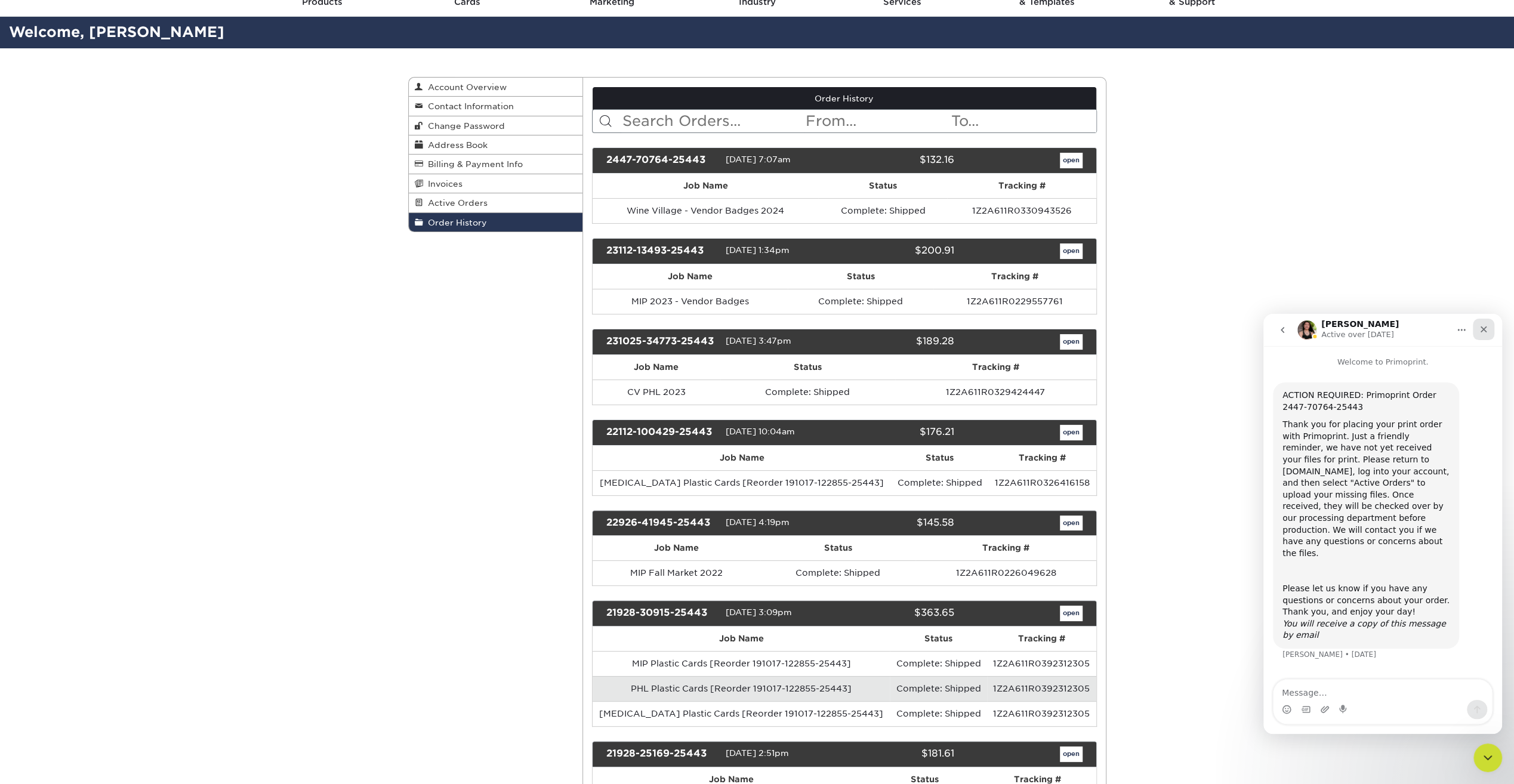
click at [1483, 324] on icon "Close" at bounding box center [1483, 329] width 9 height 9
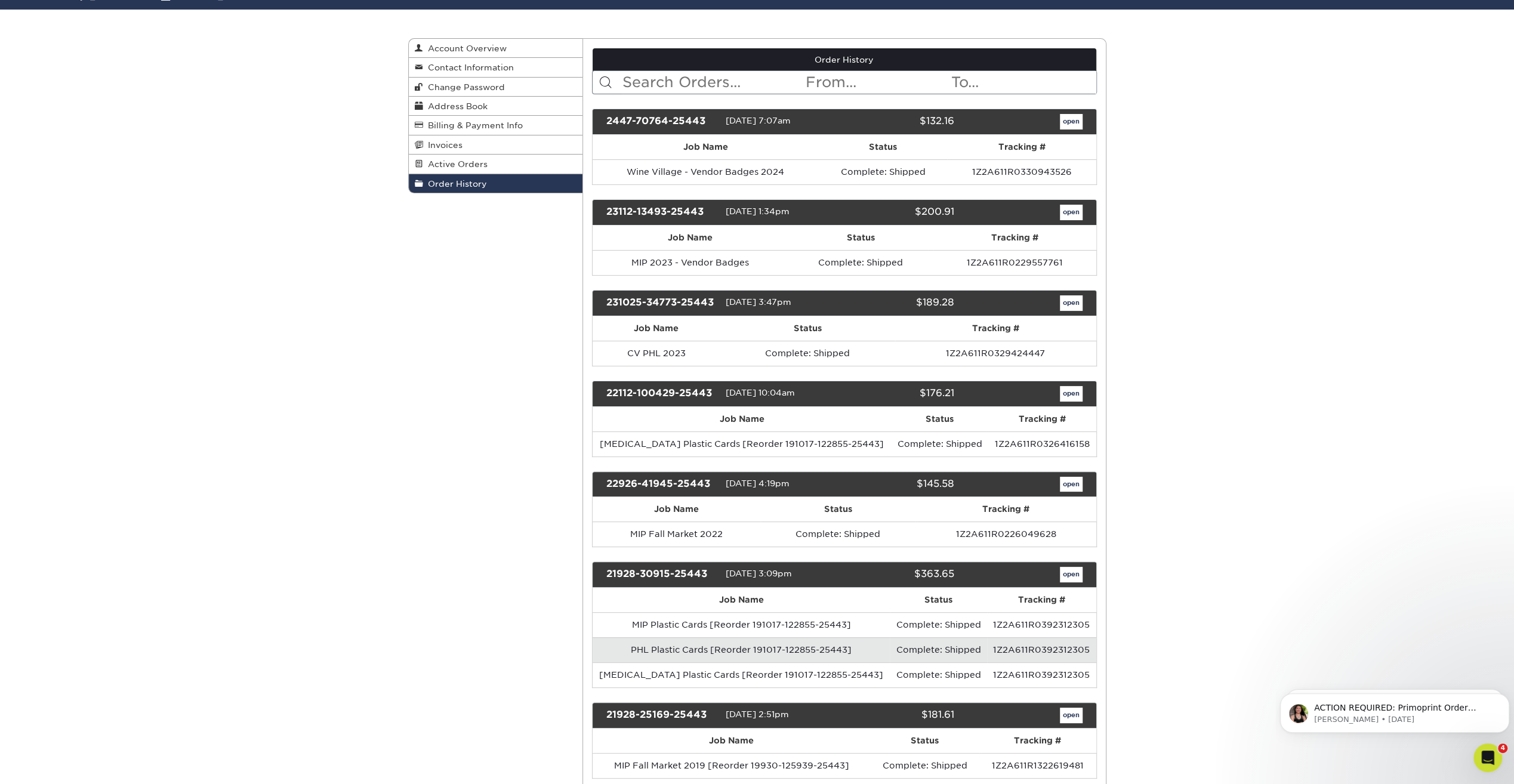
scroll to position [245, 0]
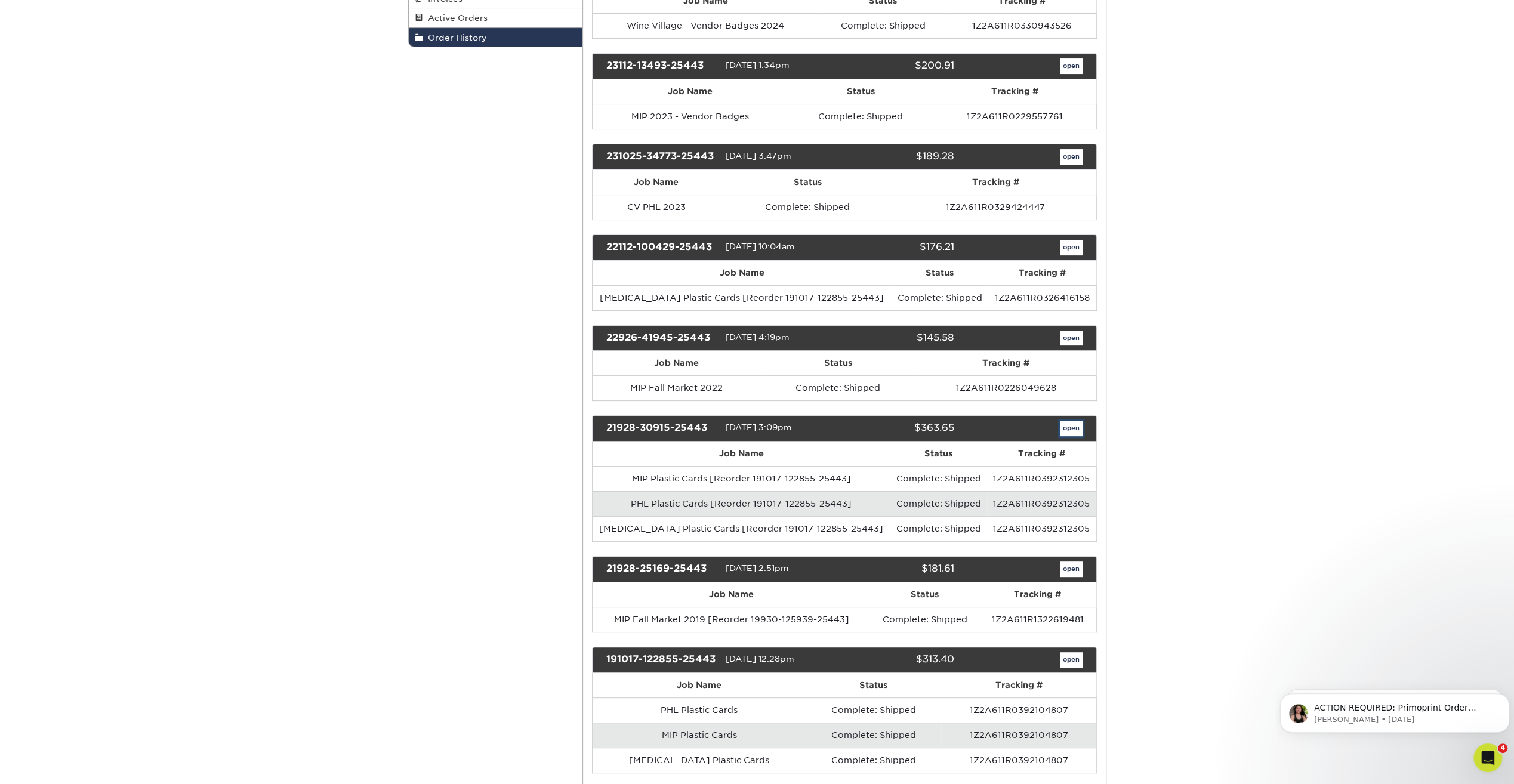
click at [1065, 425] on link "open" at bounding box center [1071, 429] width 23 height 16
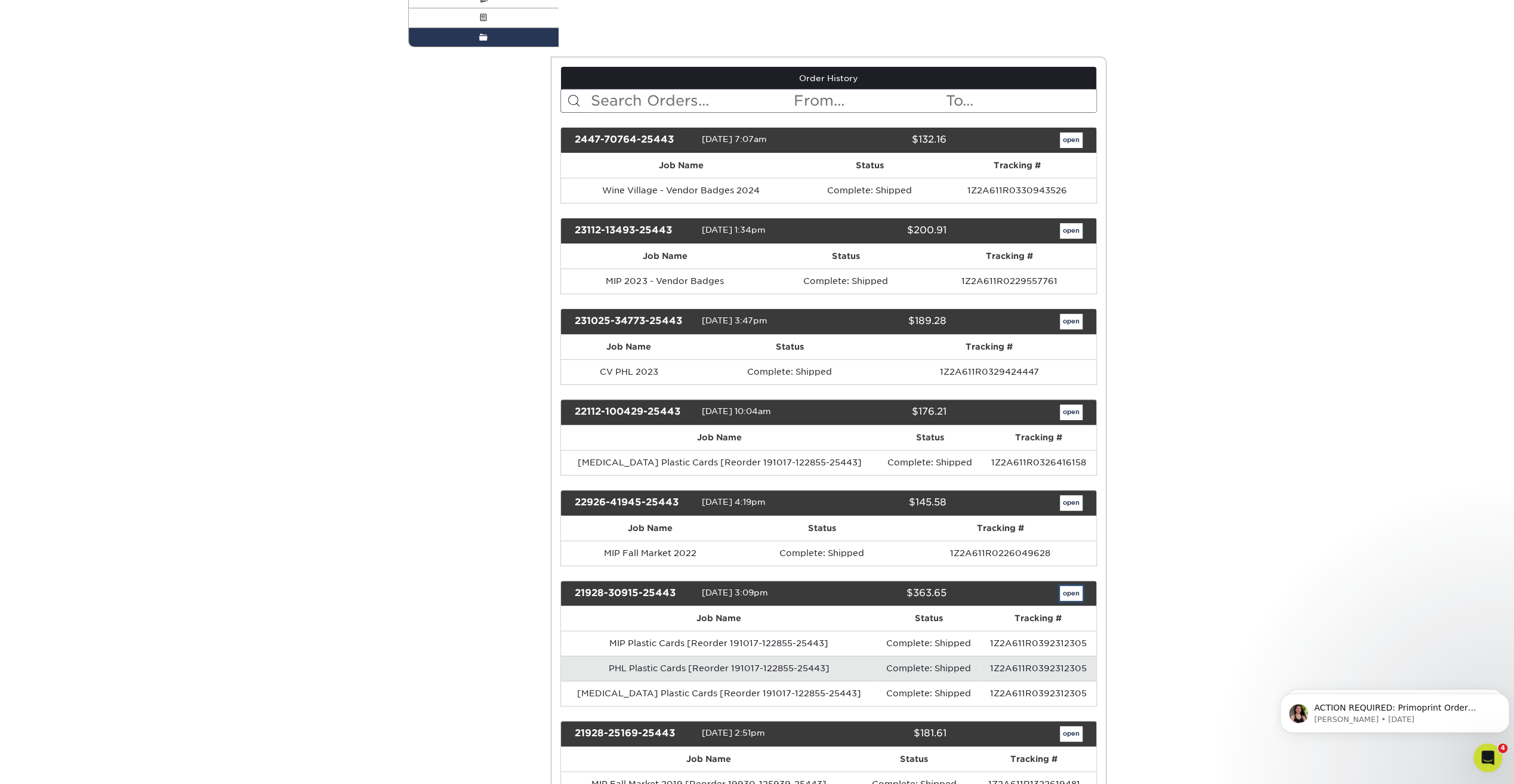
scroll to position [0, 0]
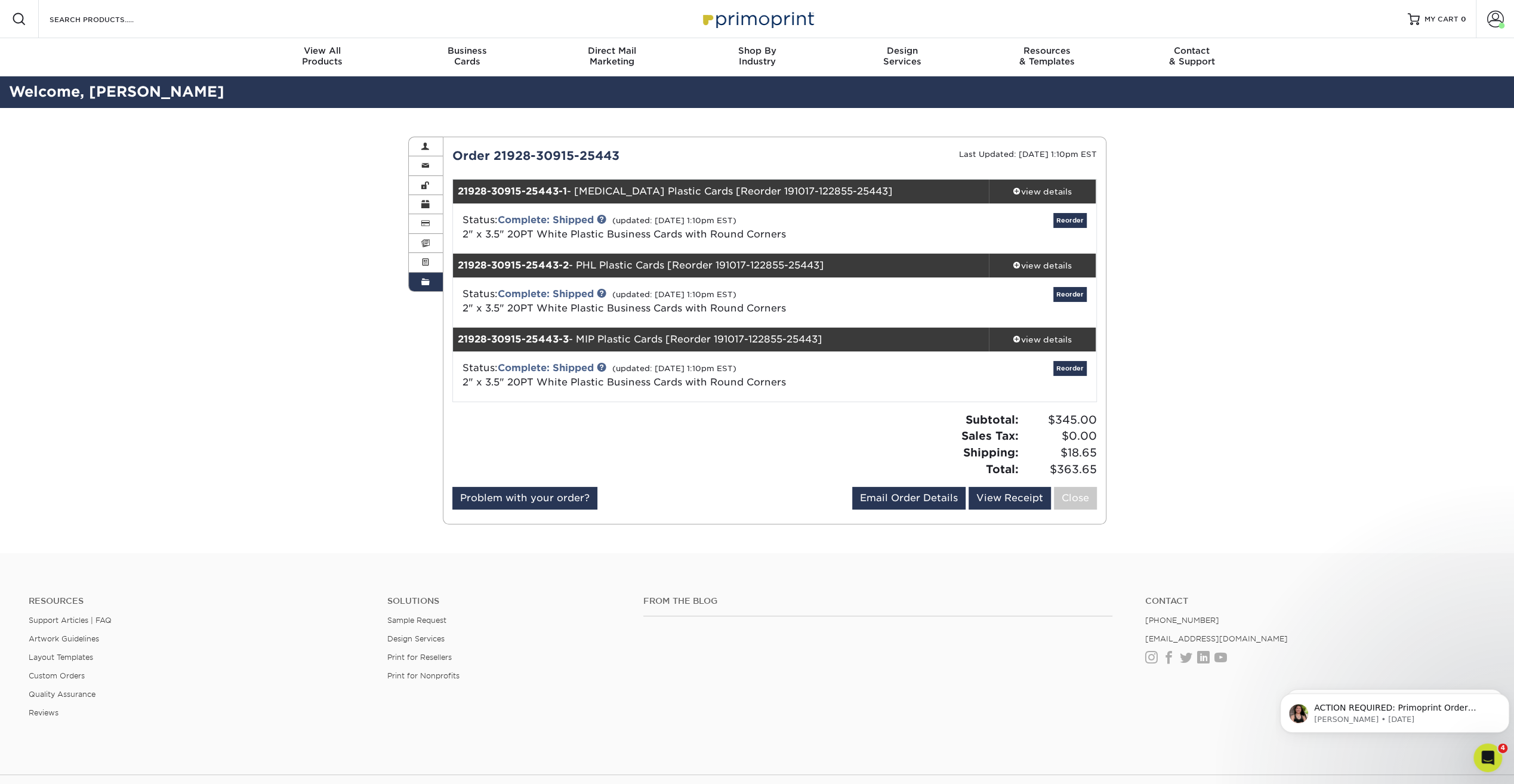
click at [425, 274] on link "Order History" at bounding box center [426, 282] width 34 height 19
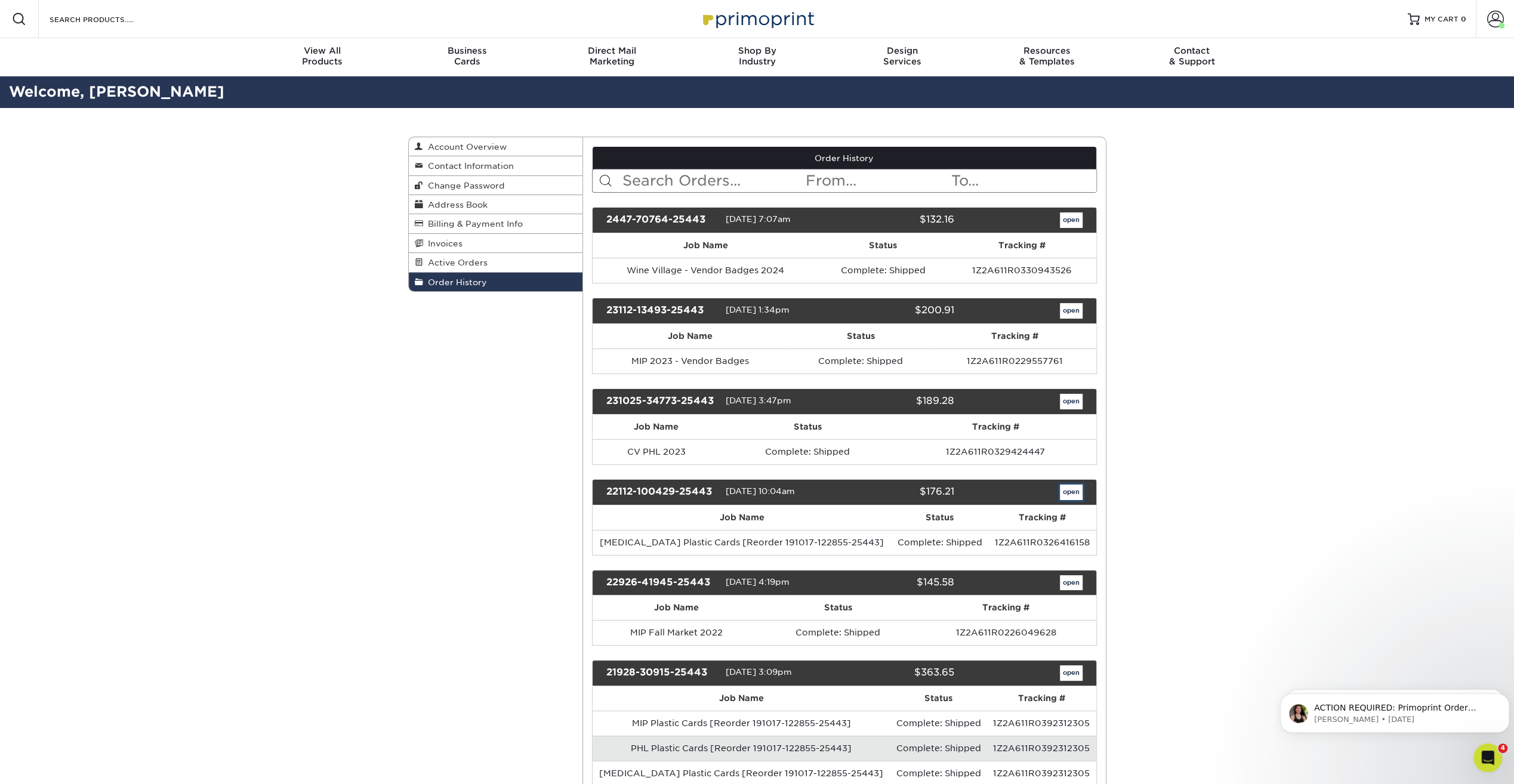
click at [1071, 492] on link "open" at bounding box center [1071, 493] width 23 height 16
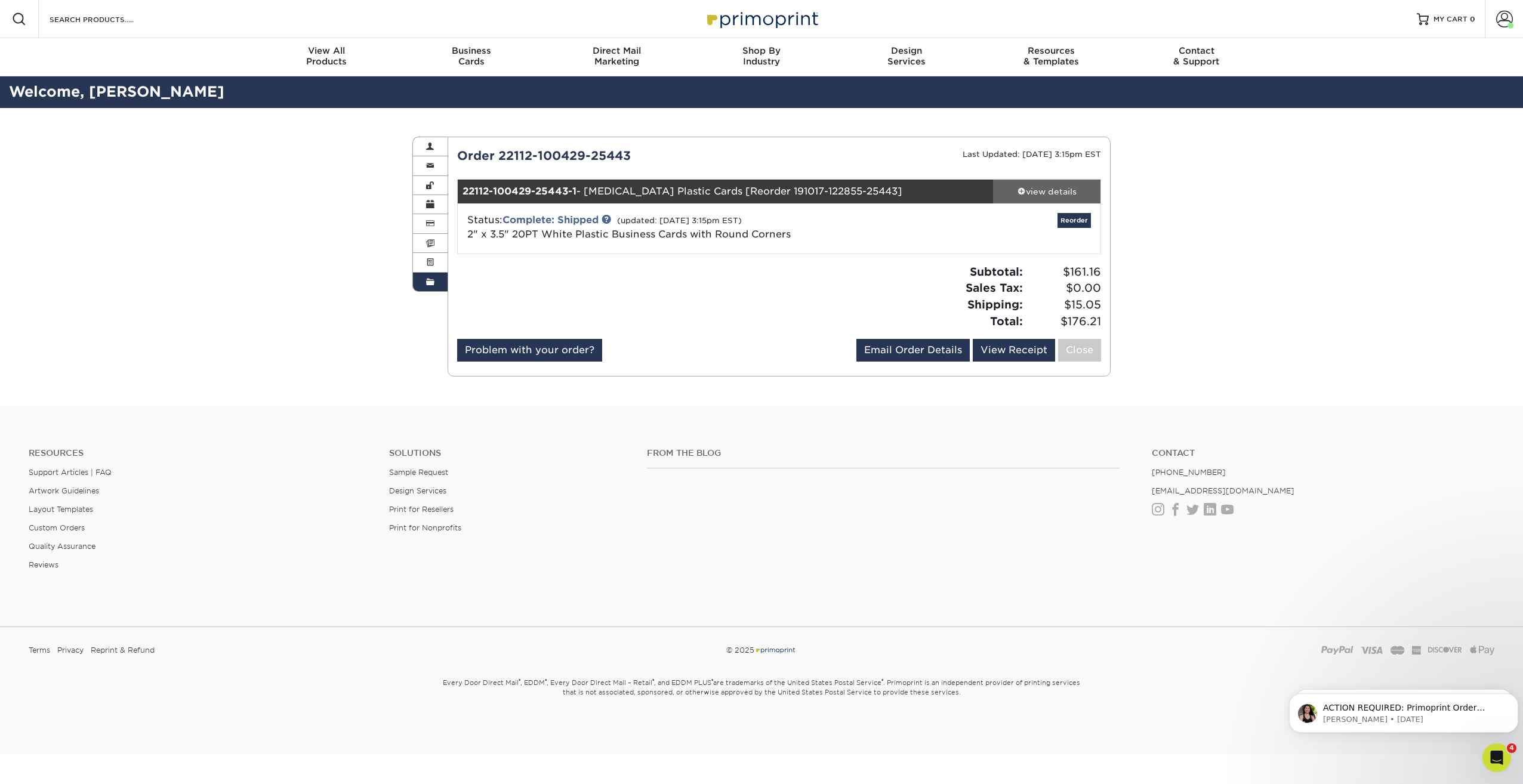
click at [1043, 198] on link "view details" at bounding box center [1047, 191] width 107 height 24
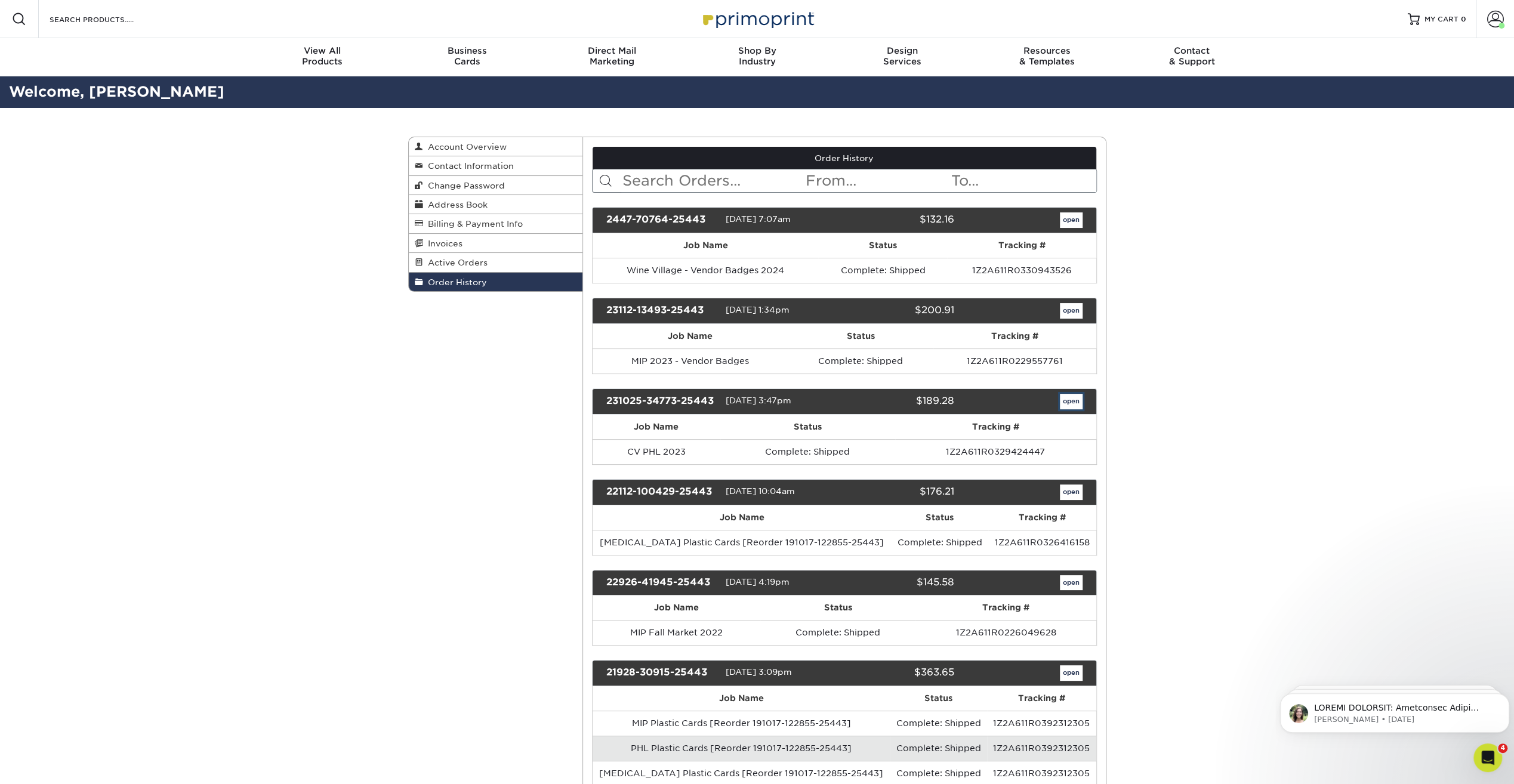
click at [1068, 399] on link "open" at bounding box center [1071, 402] width 23 height 16
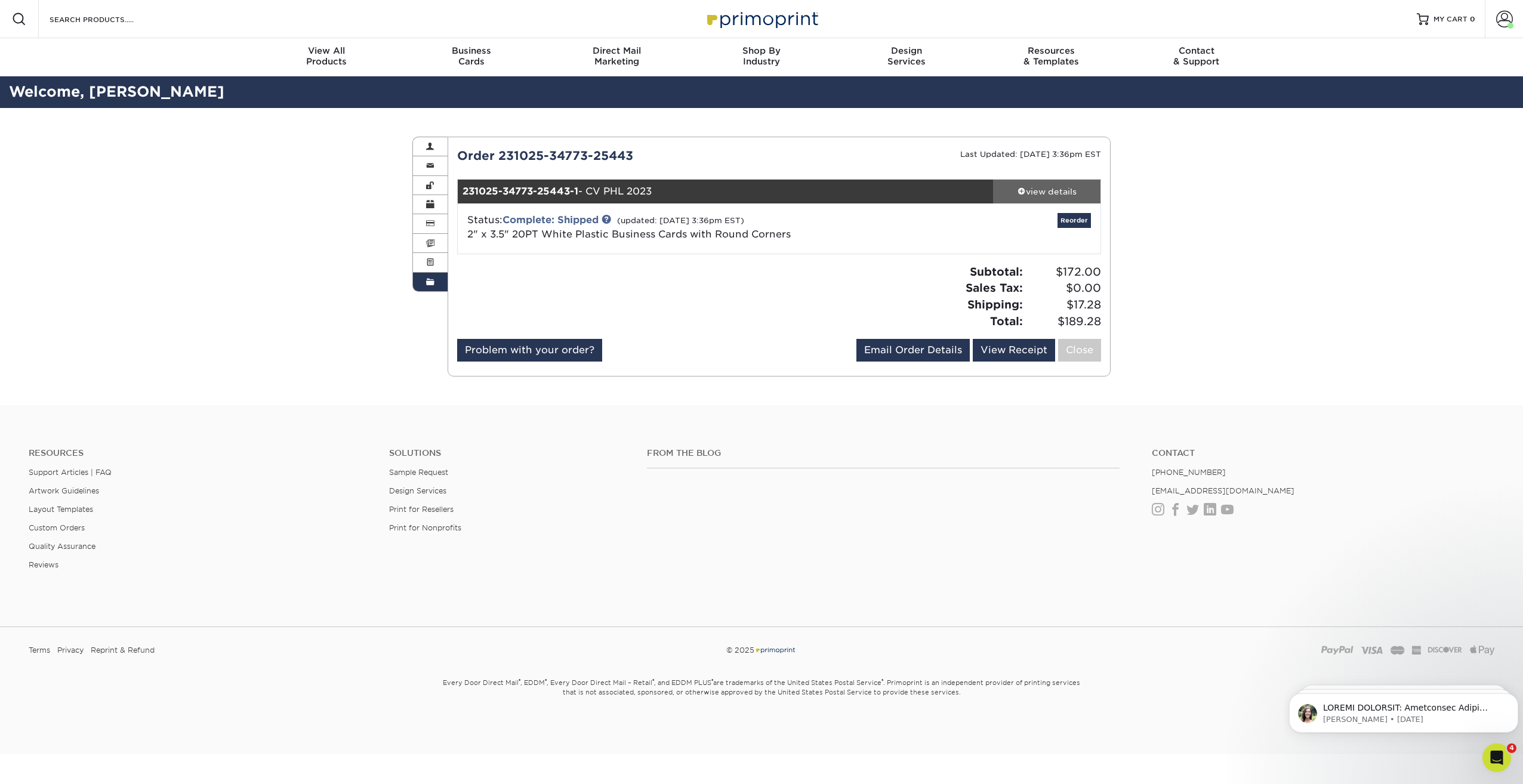
click at [1059, 186] on div "view details" at bounding box center [1047, 191] width 107 height 12
